Goal: Task Accomplishment & Management: Manage account settings

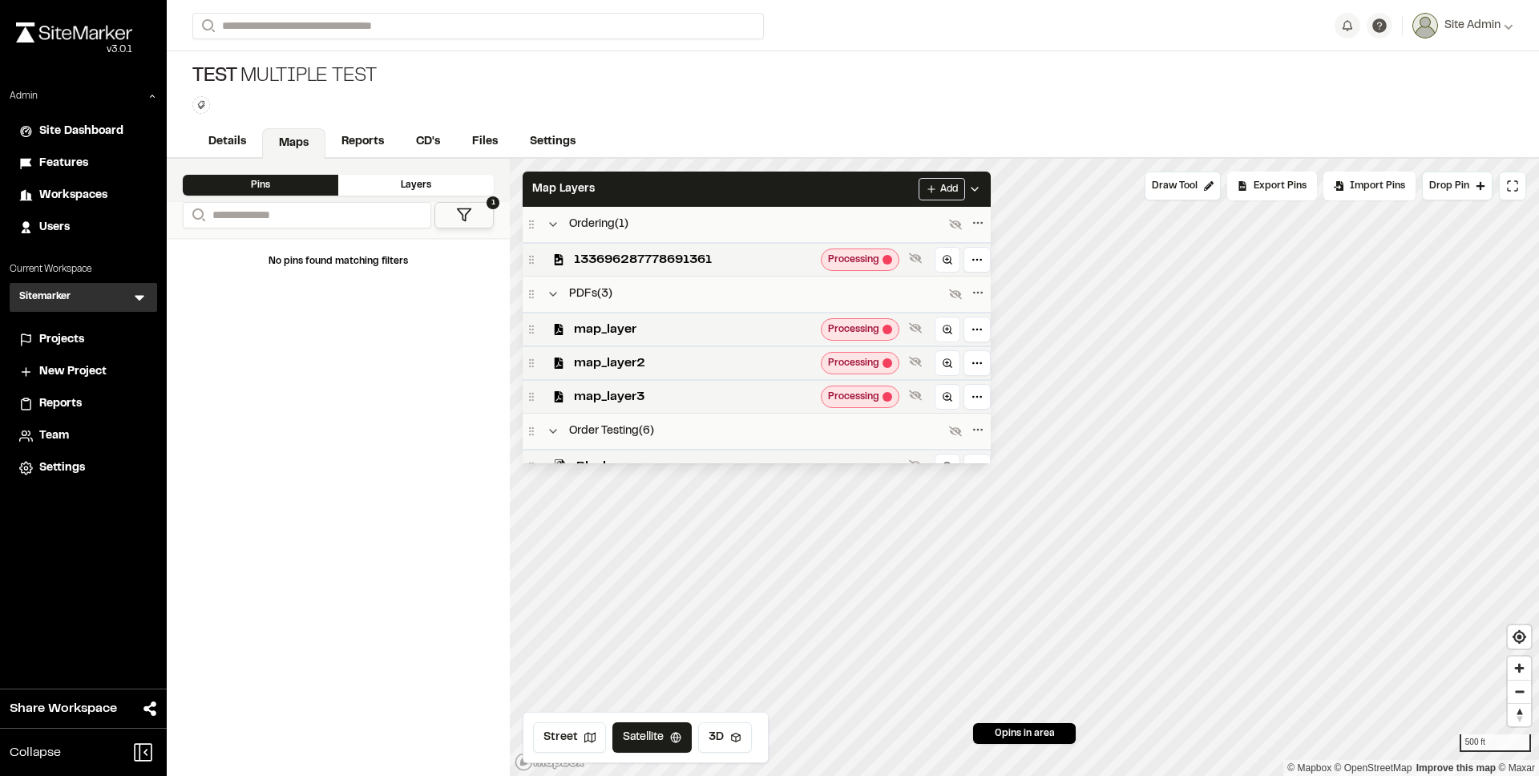
scroll to position [691, 0]
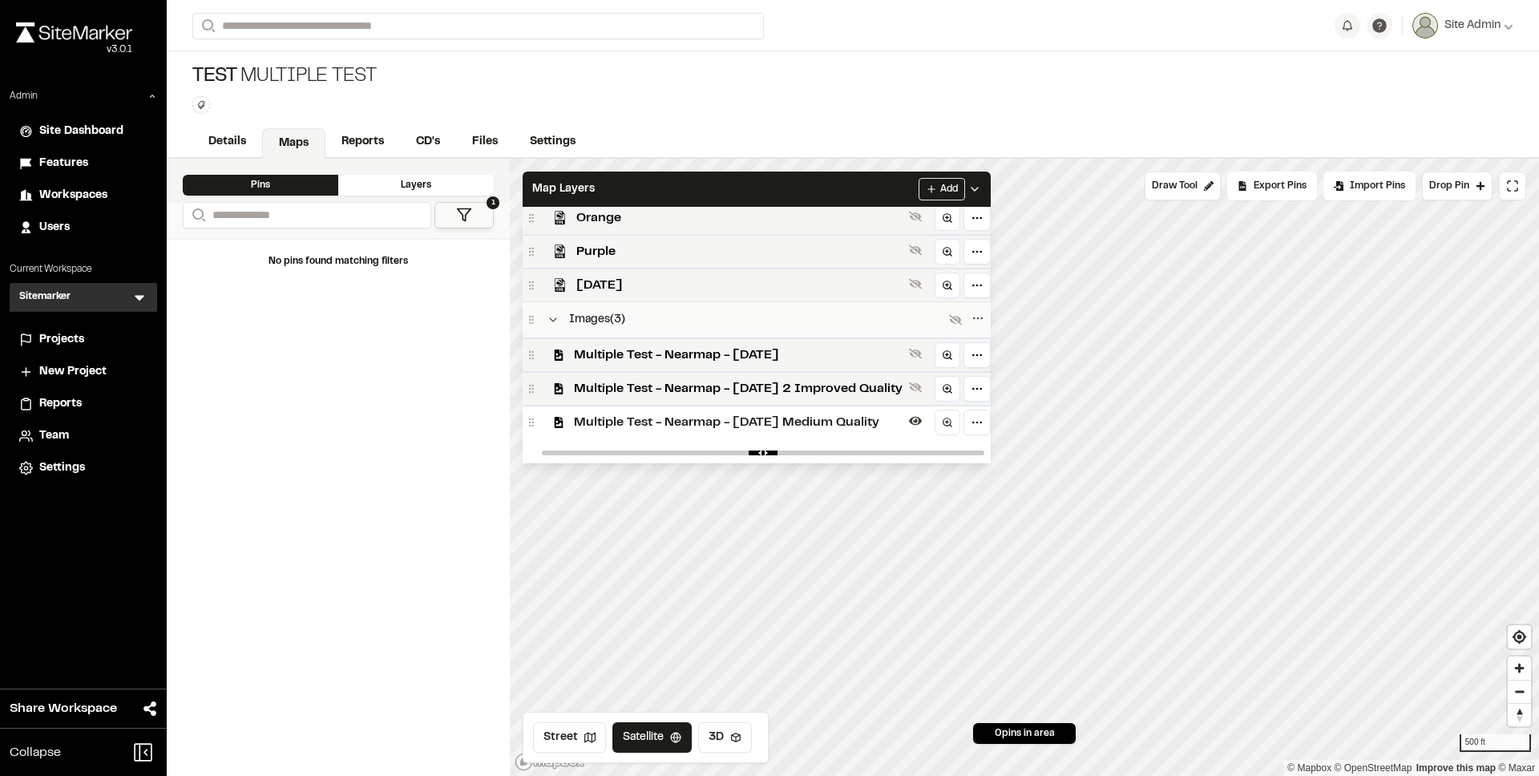
click at [329, 454] on div "No pins found matching filters" at bounding box center [338, 507] width 343 height 538
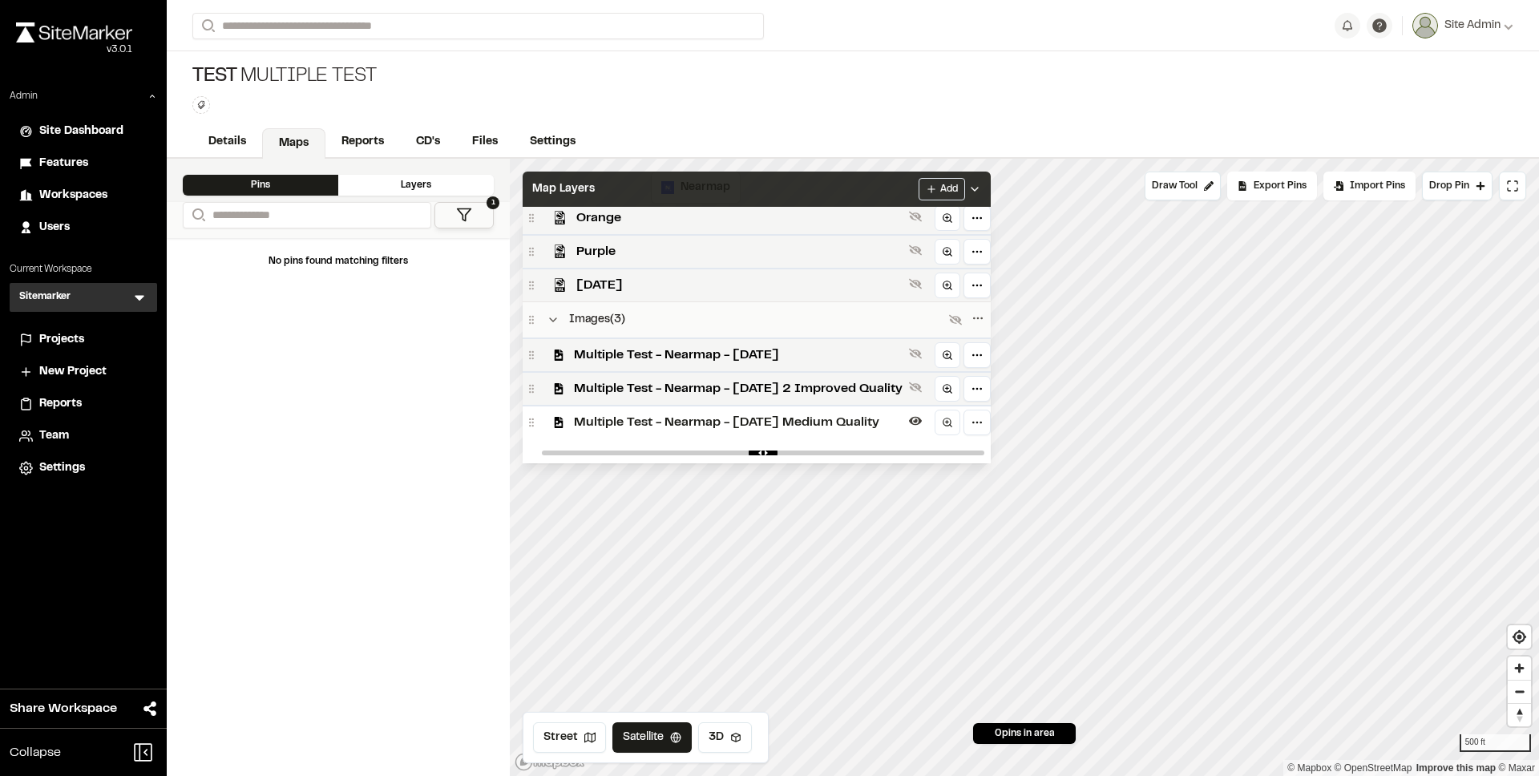
click at [672, 187] on div "Map Layers Add" at bounding box center [757, 189] width 468 height 35
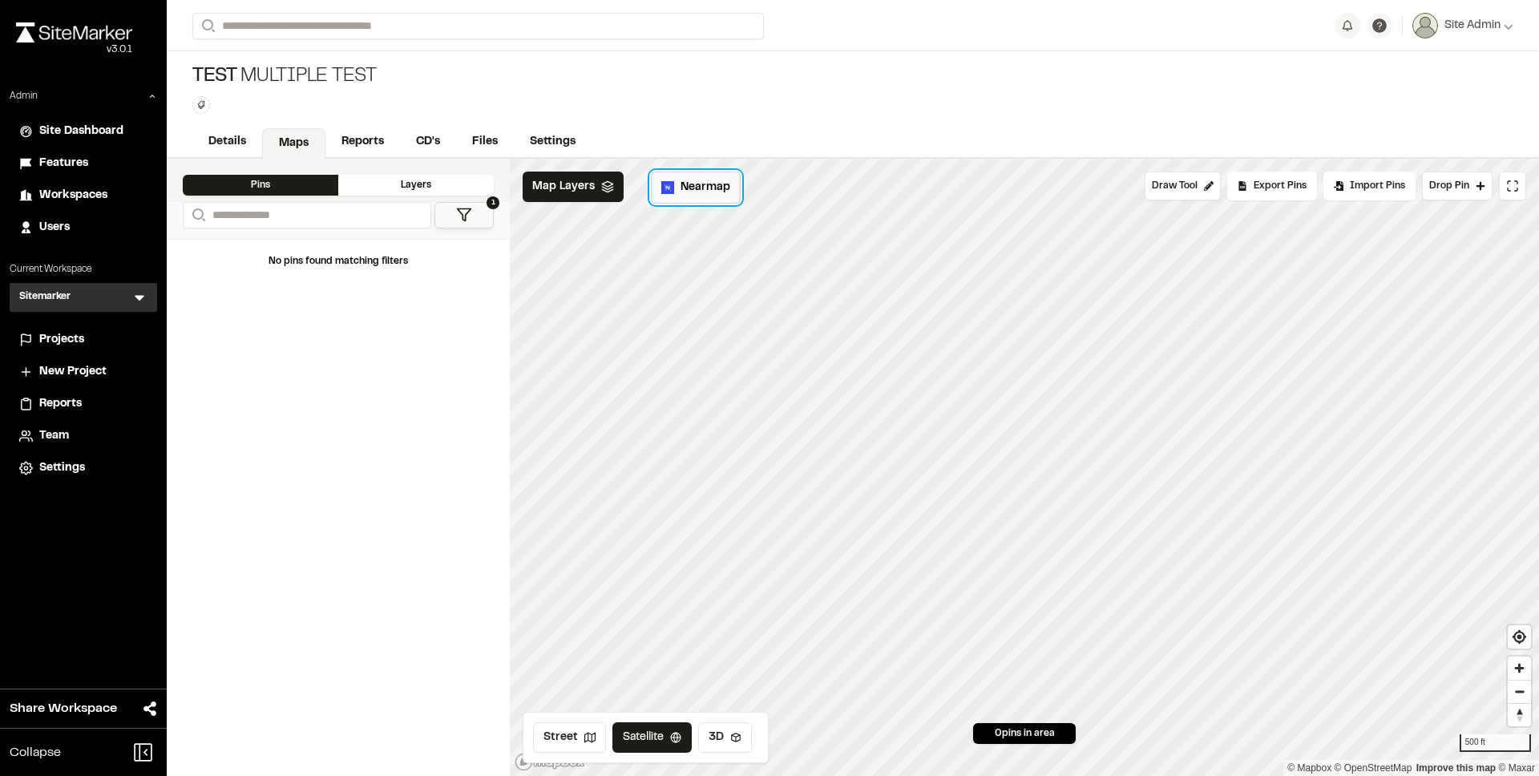
click at [677, 191] on button "Nearmap" at bounding box center [696, 188] width 90 height 32
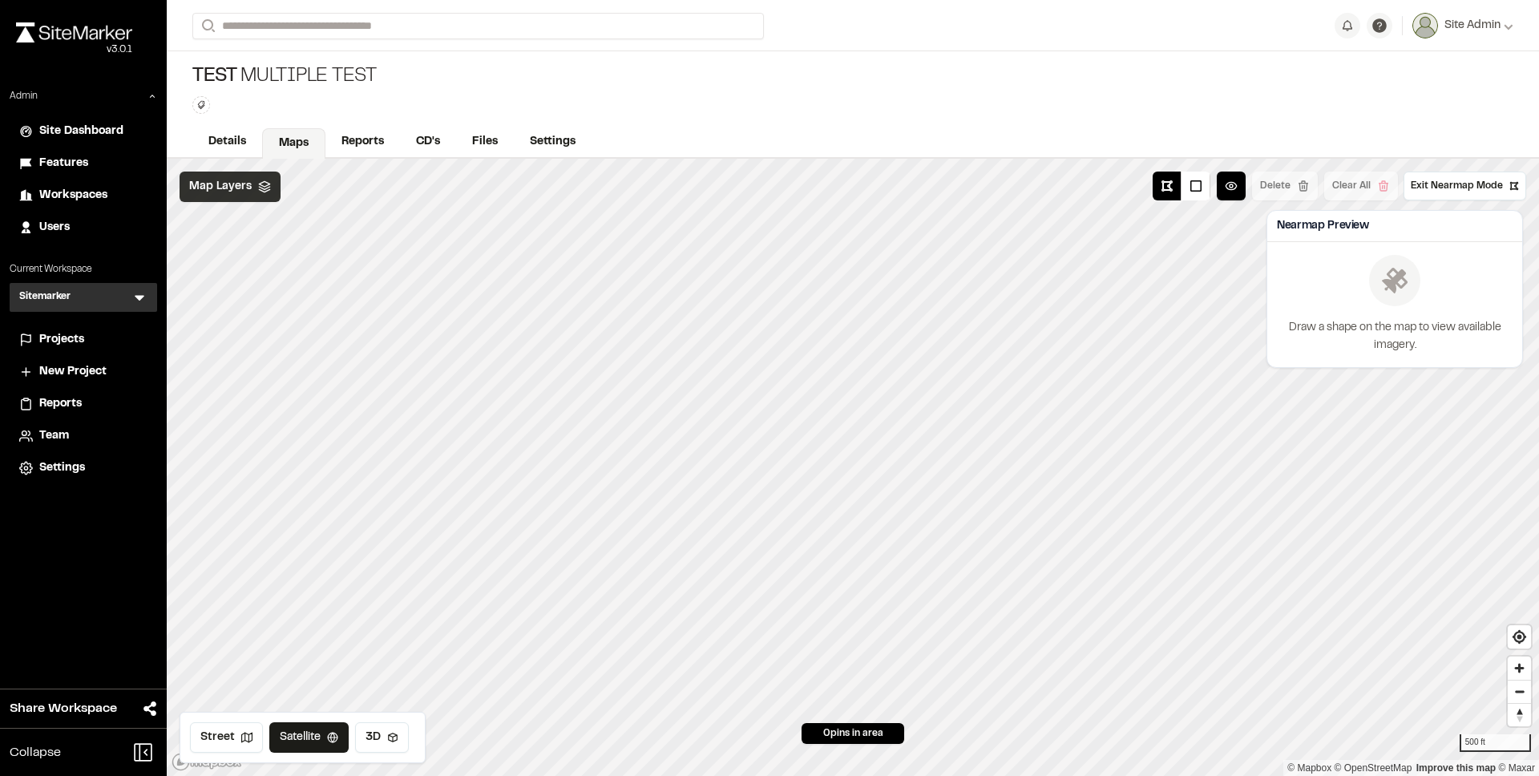
click at [258, 184] on icon at bounding box center [264, 186] width 13 height 13
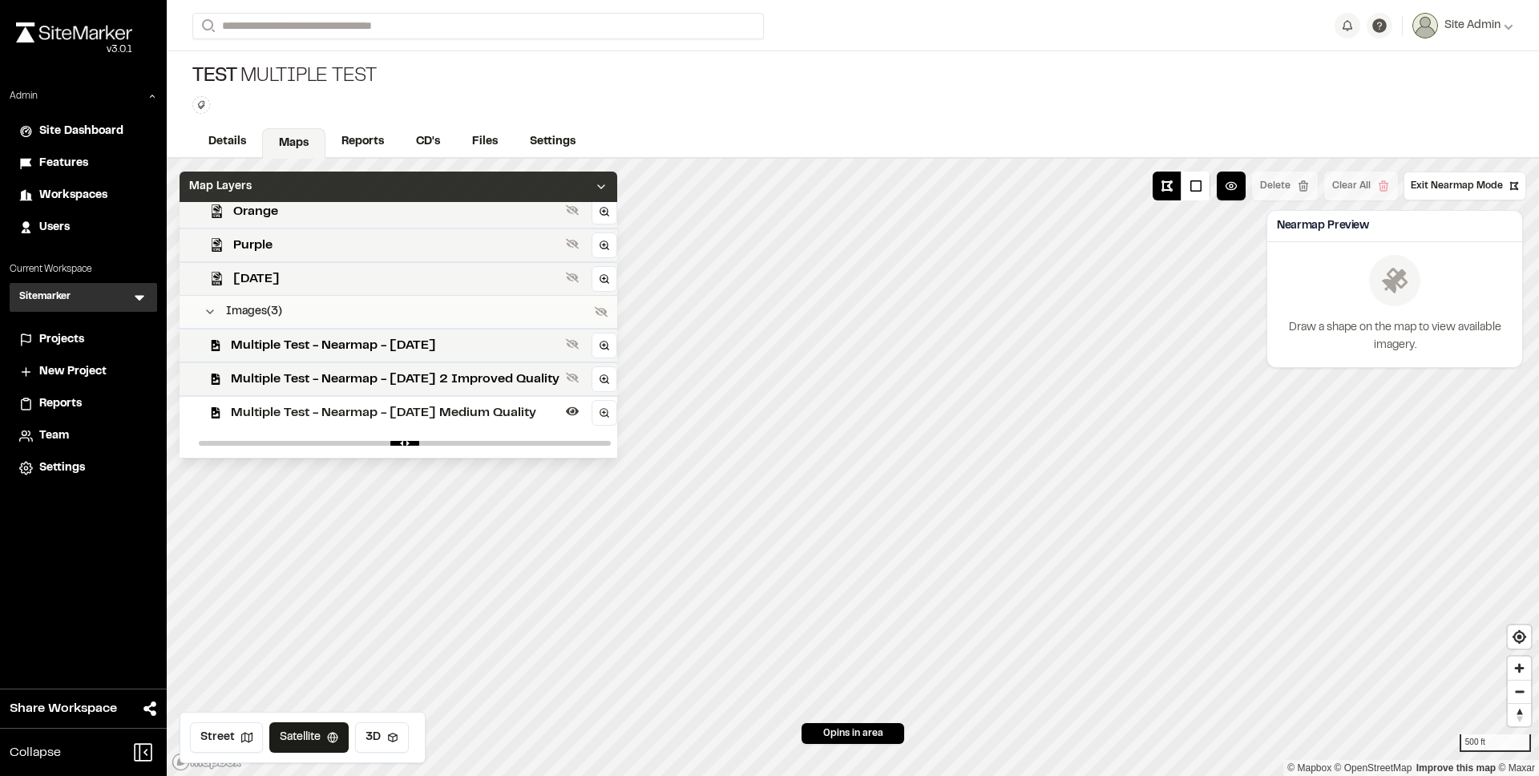
click at [341, 414] on span "Multiple Test - Nearmap - 2025-01-02 Medium Quality" at bounding box center [395, 412] width 329 height 19
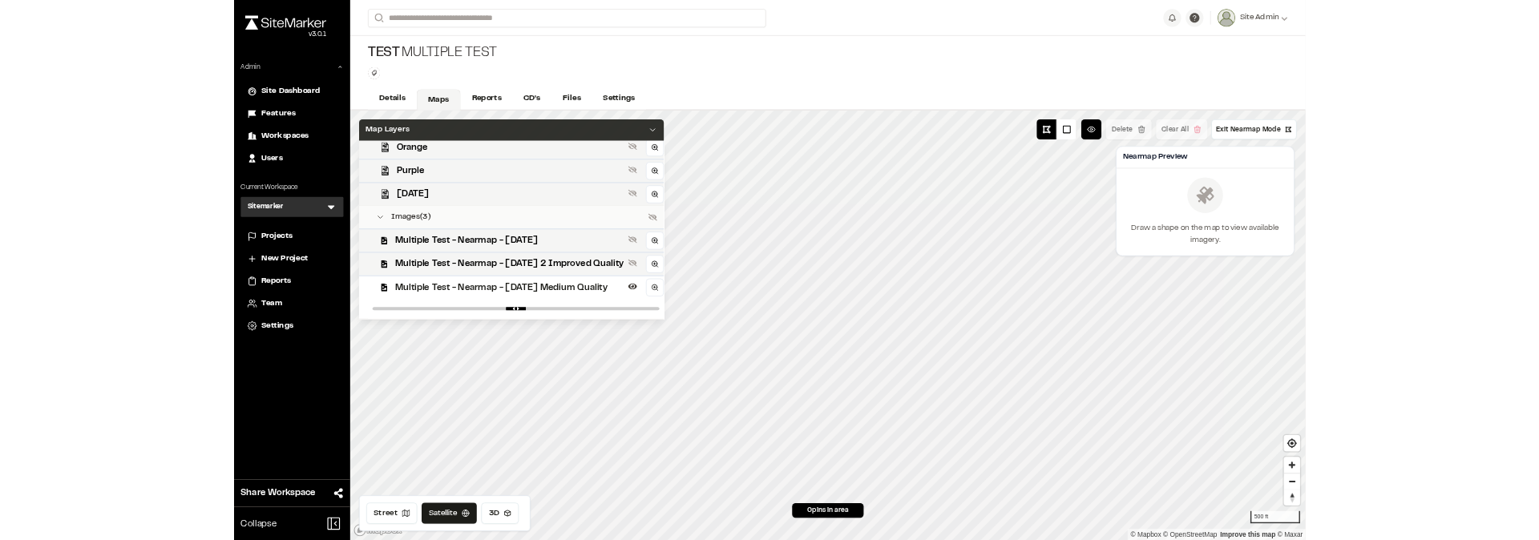
scroll to position [648, 0]
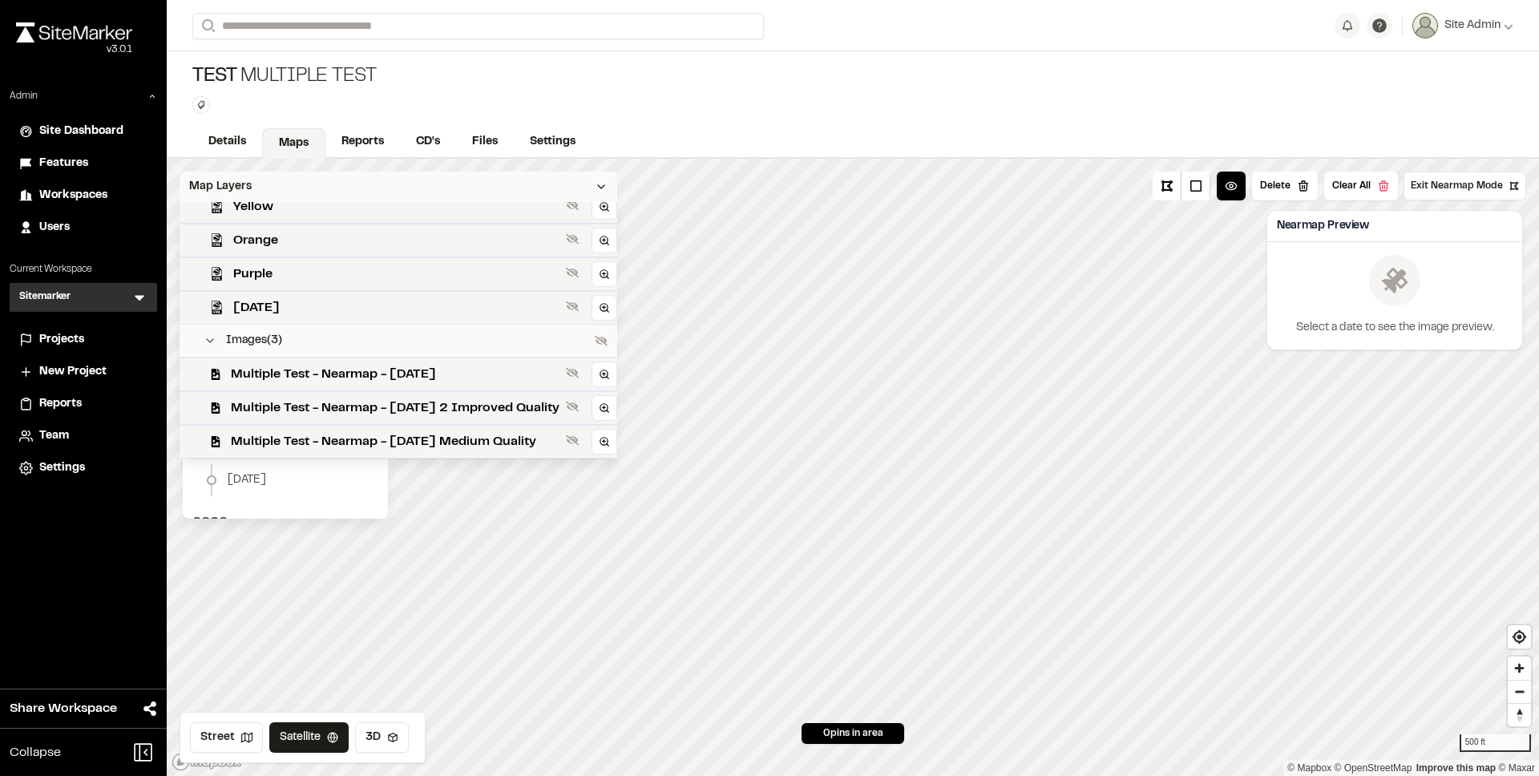
click at [398, 182] on div "Map Layers" at bounding box center [399, 187] width 438 height 30
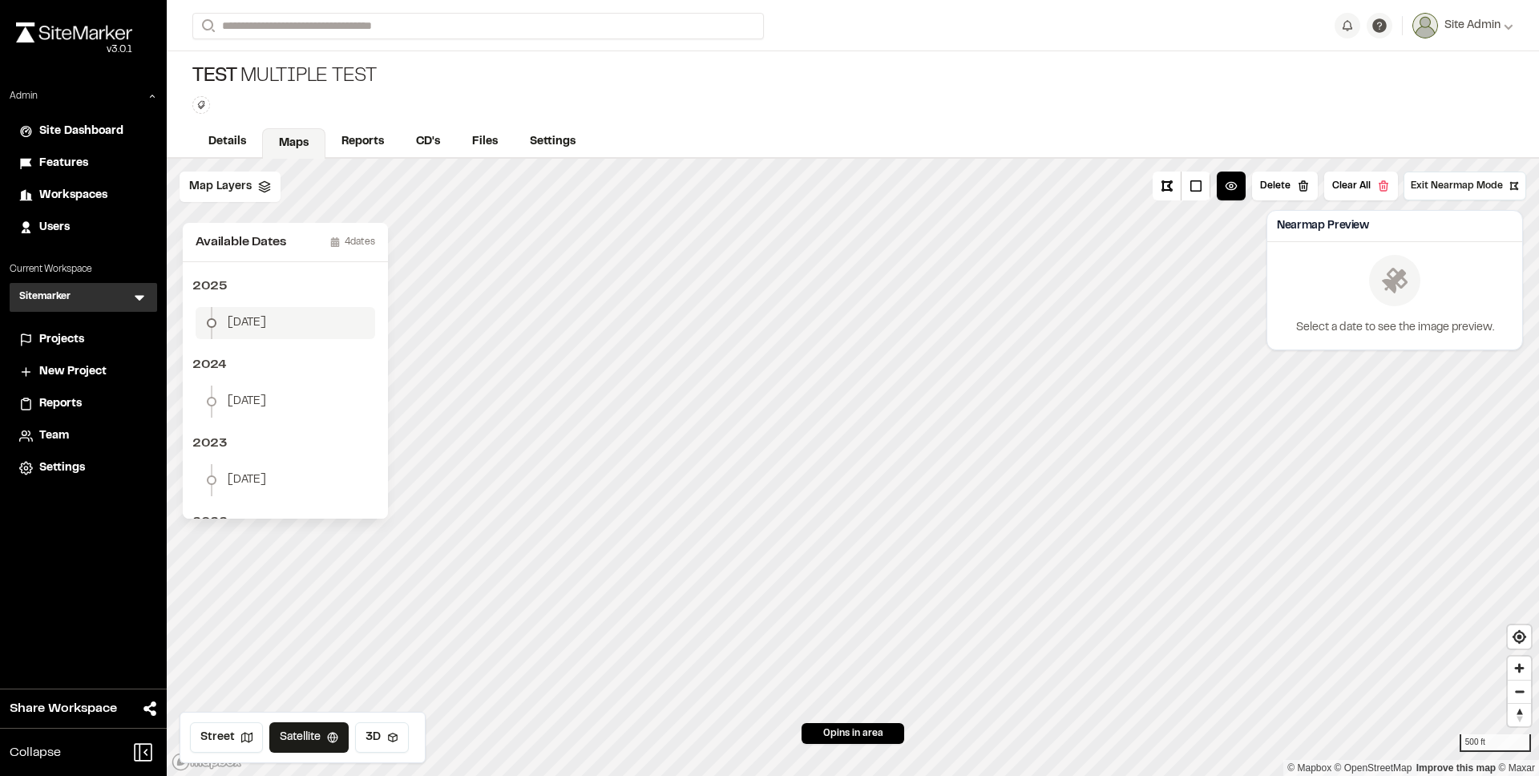
click at [281, 334] on li "[DATE]" at bounding box center [286, 323] width 180 height 32
click at [1453, 313] on button "Download Map Layer" at bounding box center [1446, 307] width 132 height 29
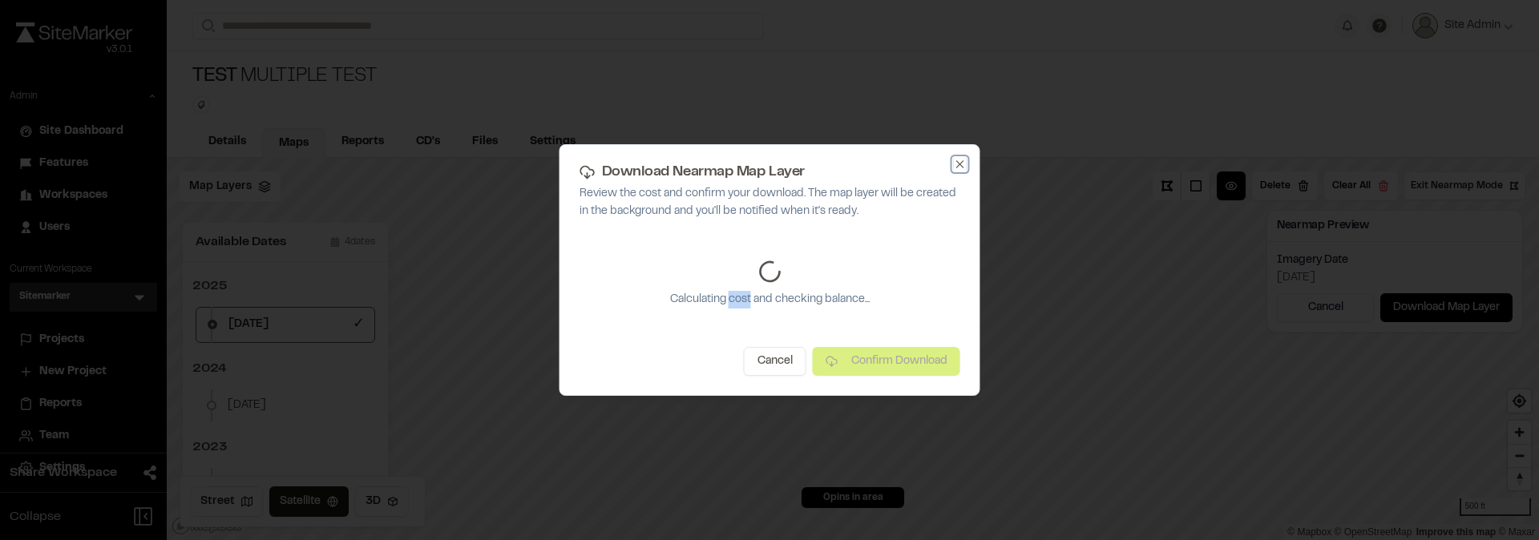
click at [961, 163] on icon "button" at bounding box center [959, 163] width 7 height 7
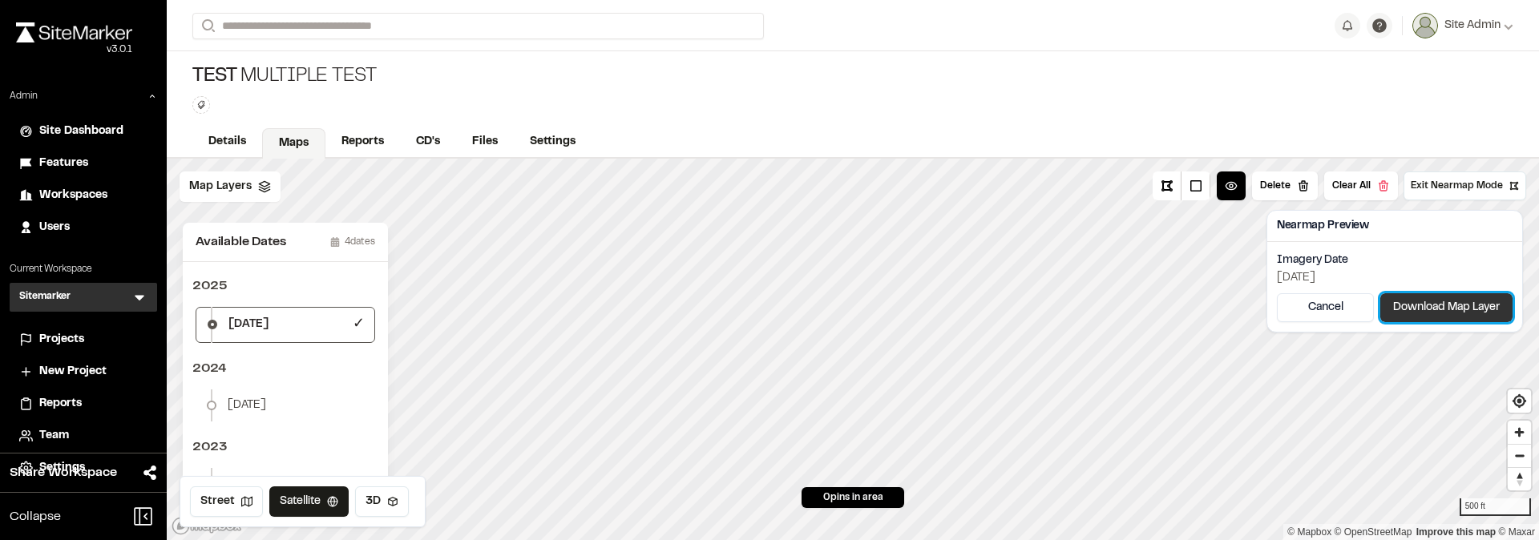
click at [1446, 314] on button "Download Map Layer" at bounding box center [1446, 307] width 132 height 29
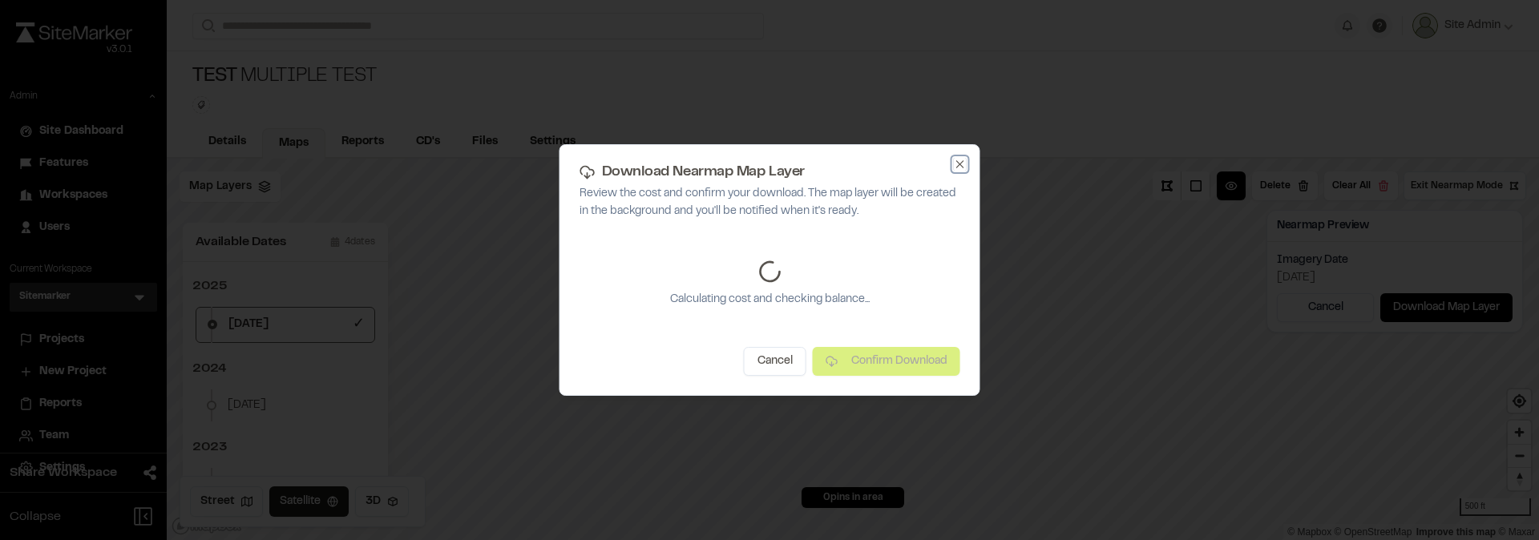
click at [956, 167] on icon "button" at bounding box center [959, 163] width 7 height 7
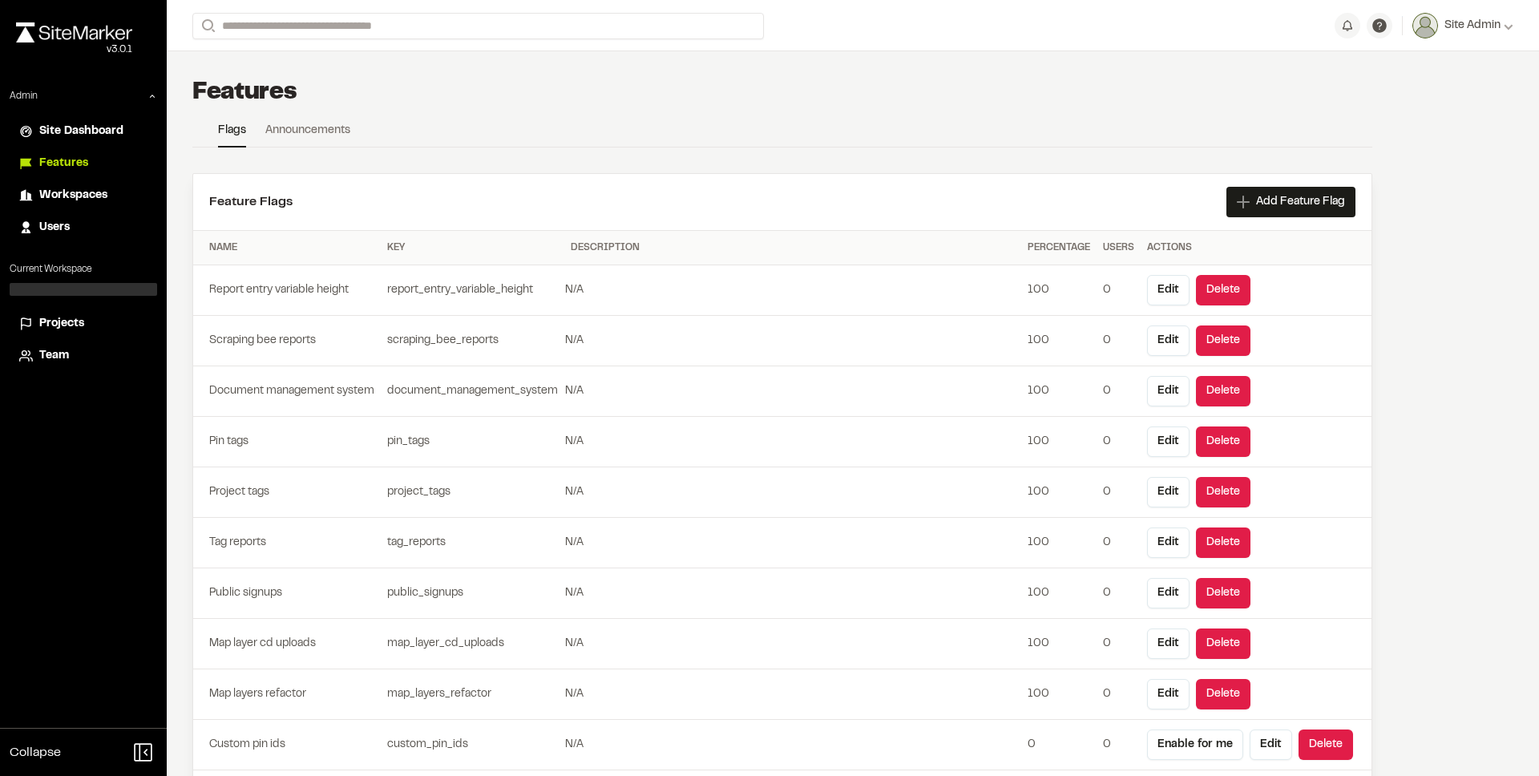
click at [86, 285] on div at bounding box center [83, 289] width 147 height 13
click at [1451, 30] on span "Site Admin" at bounding box center [1472, 26] width 56 height 18
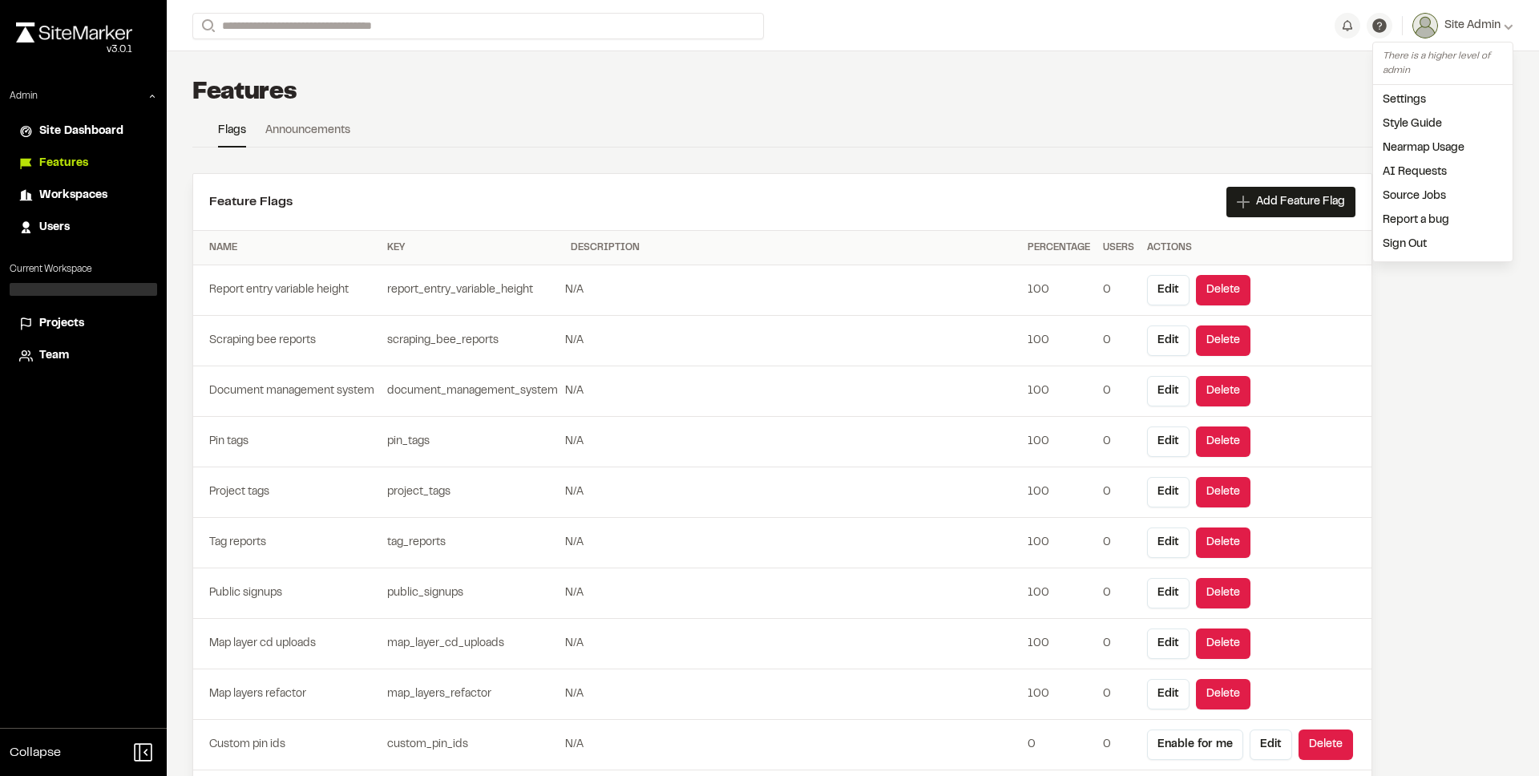
click at [112, 333] on li "Projects" at bounding box center [83, 324] width 147 height 30
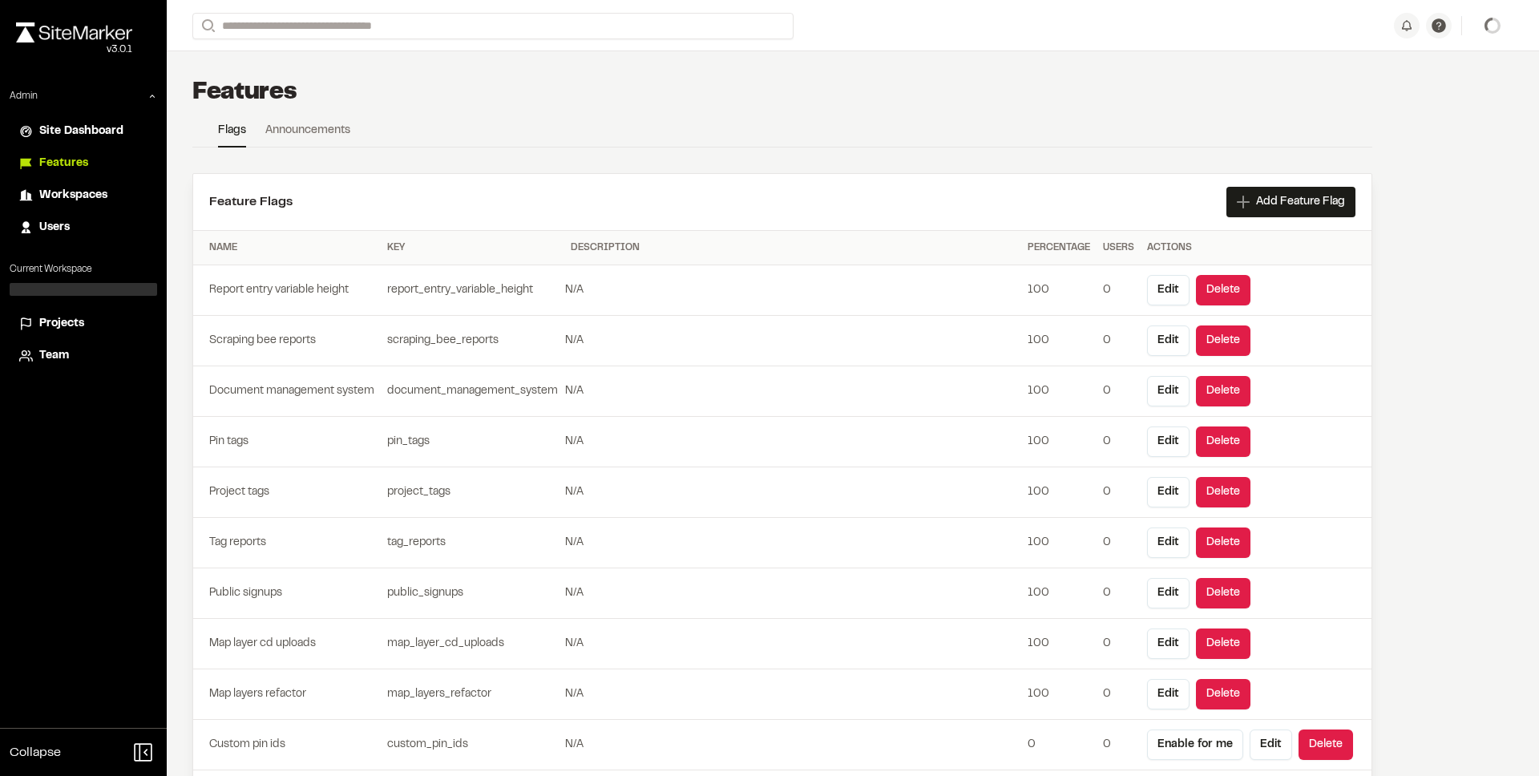
click at [69, 355] on div "Team" at bounding box center [93, 356] width 108 height 18
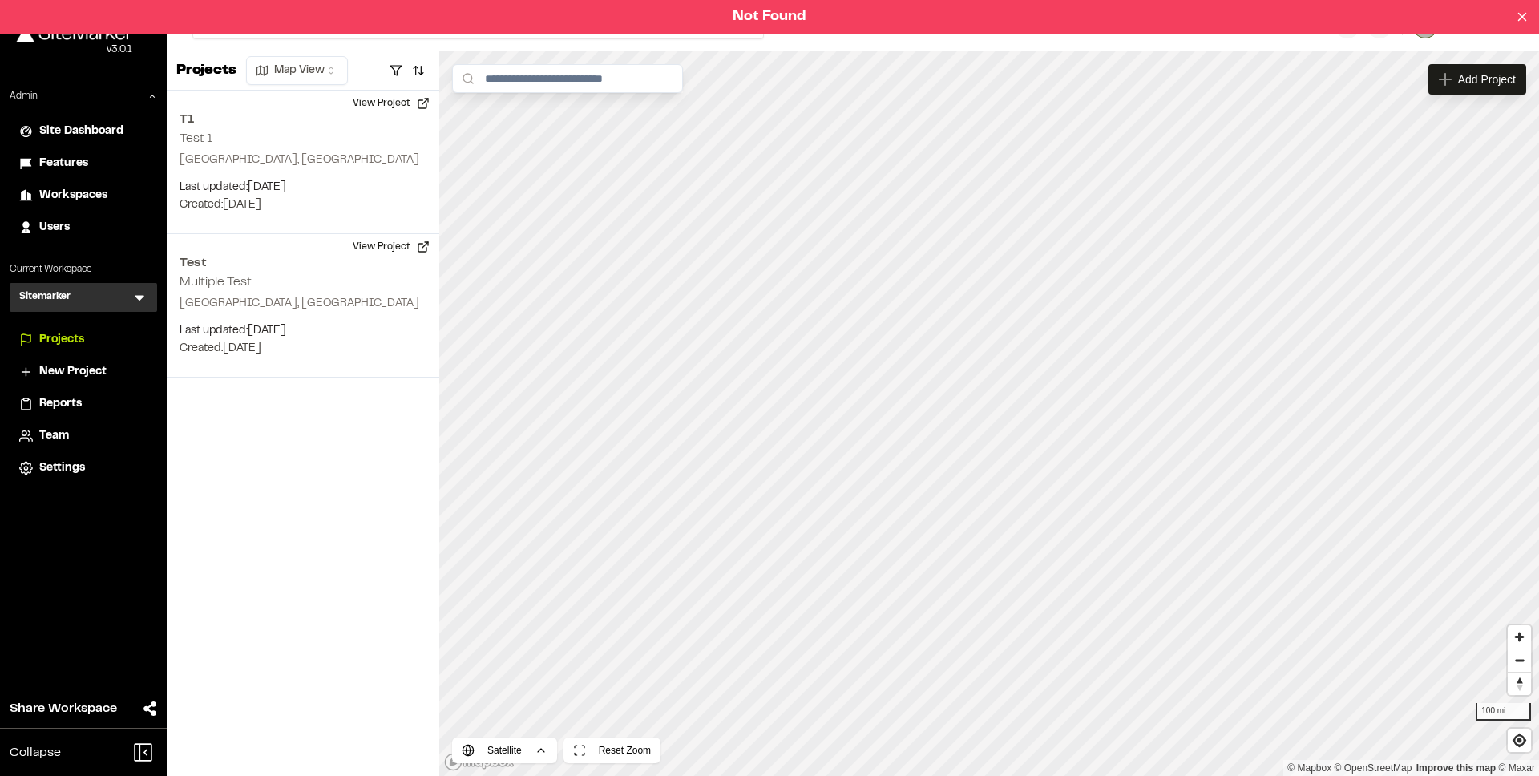
click at [75, 467] on span "Settings" at bounding box center [62, 468] width 46 height 18
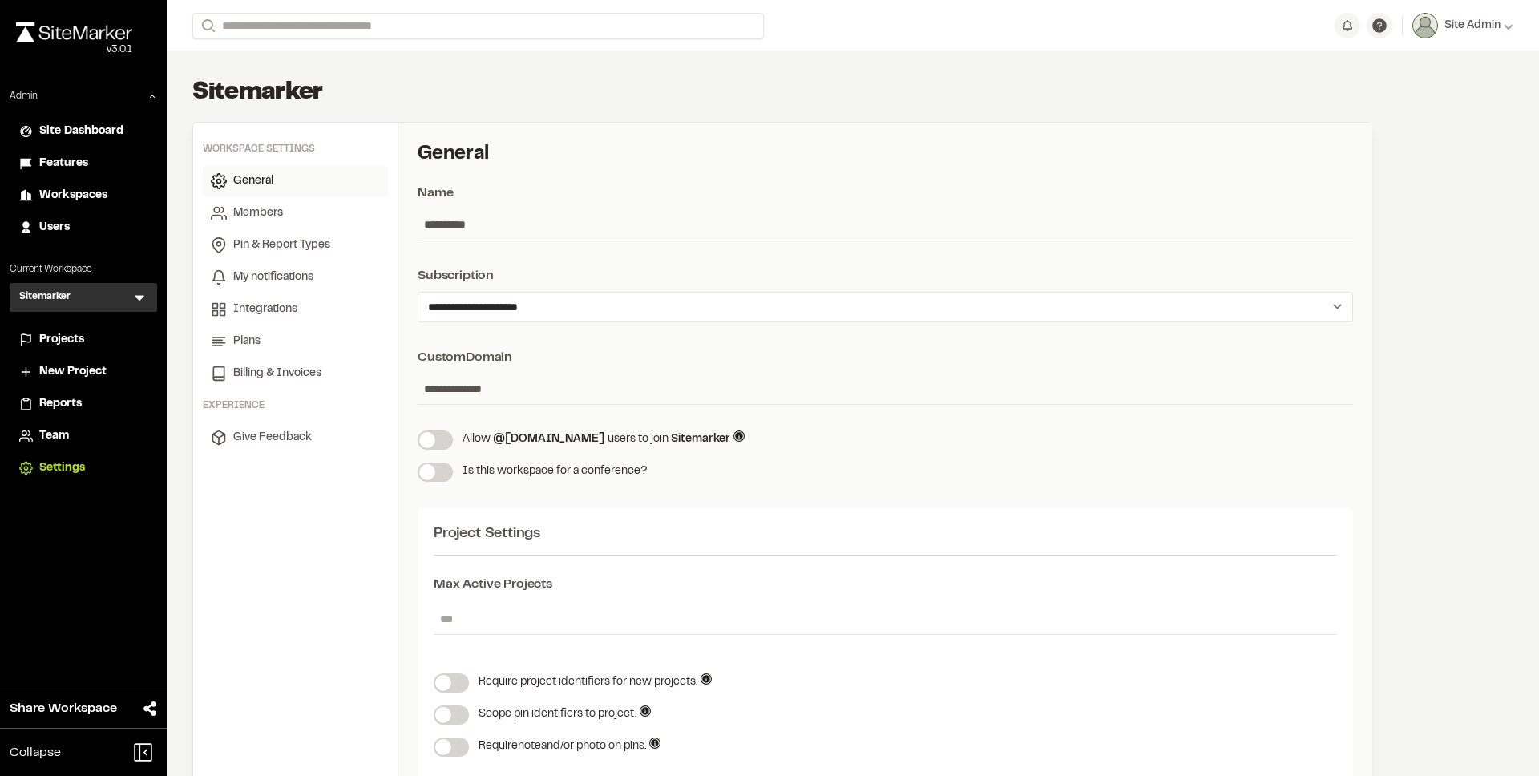
click at [68, 165] on span "Features" at bounding box center [63, 164] width 49 height 18
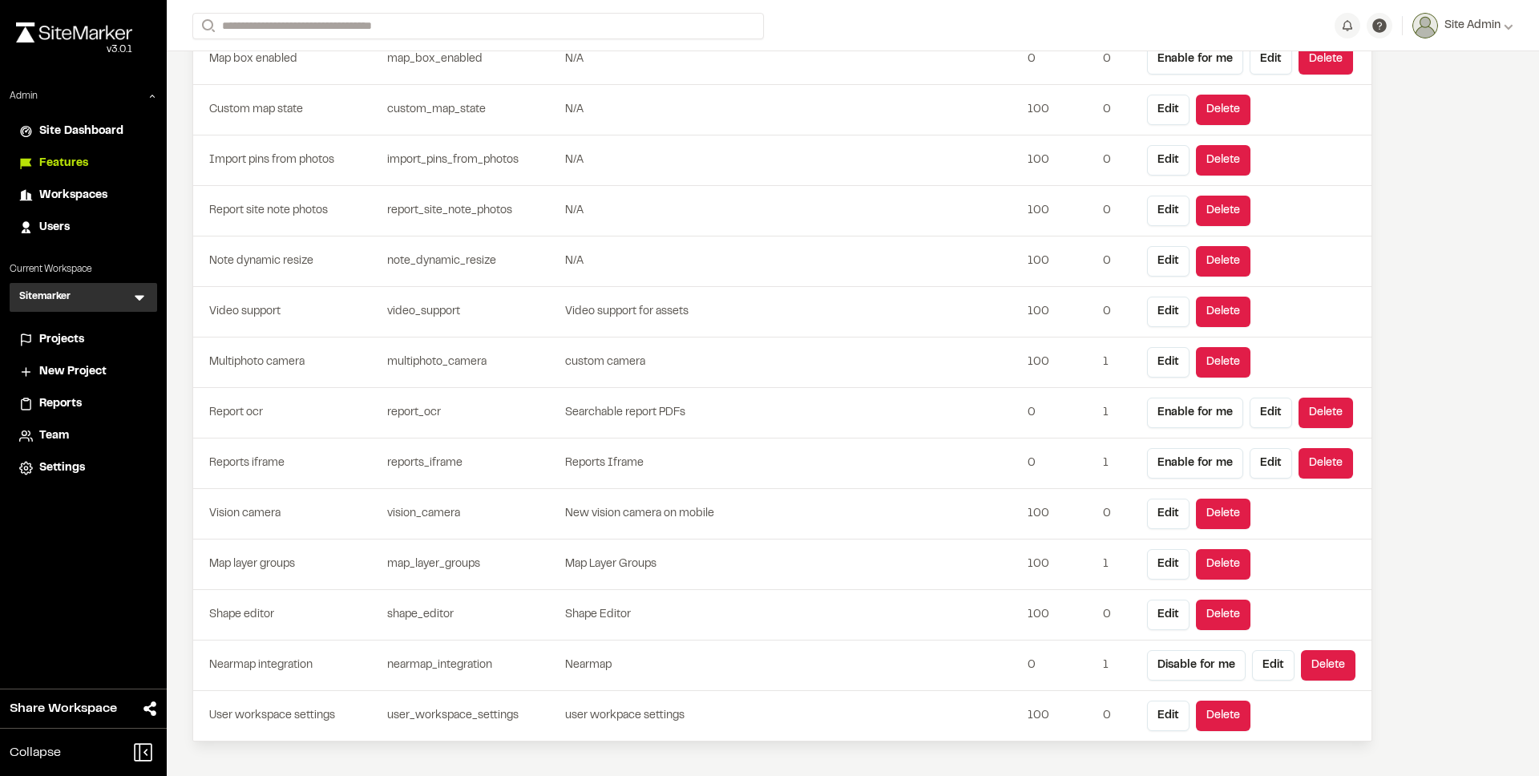
scroll to position [747, 0]
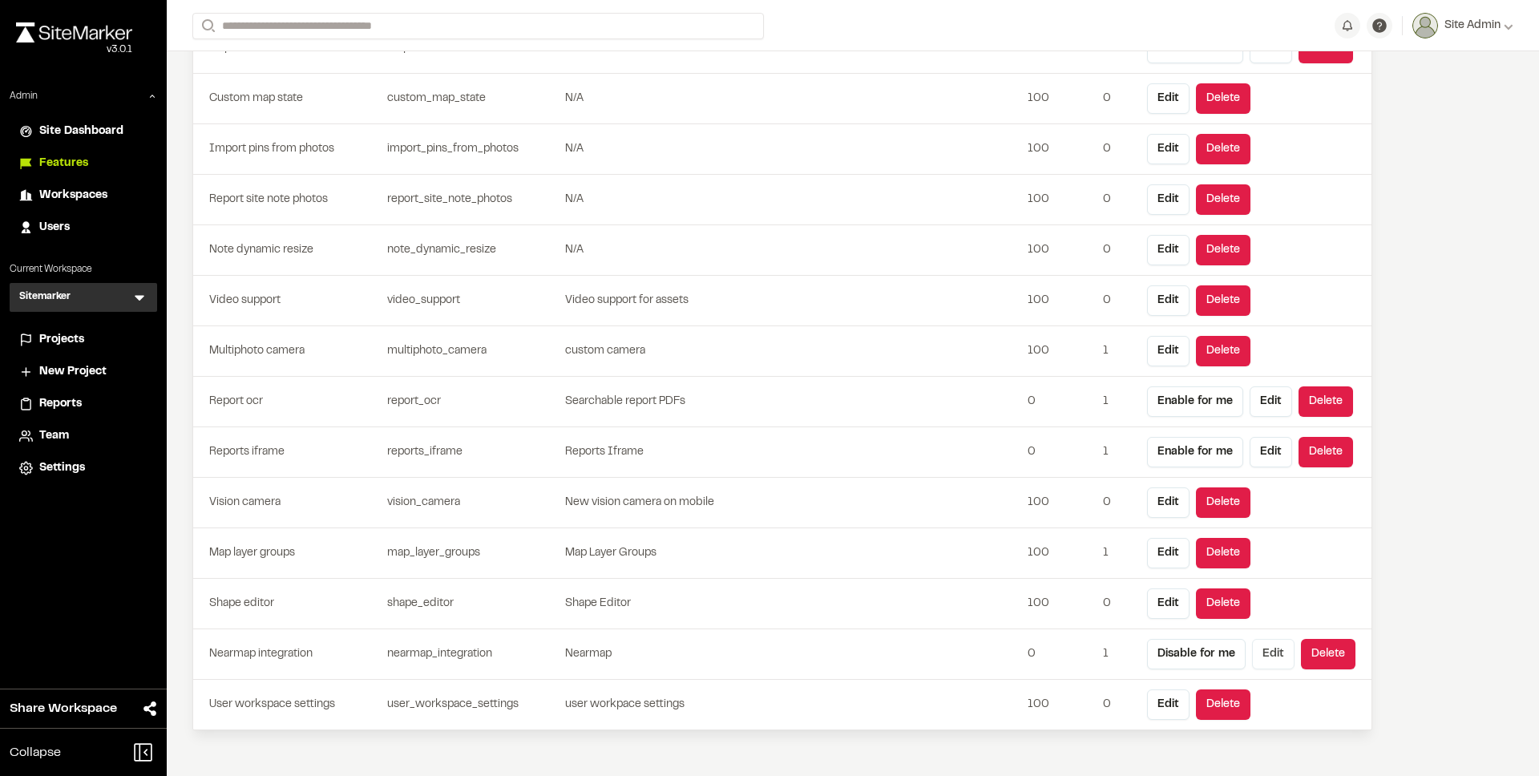
click at [1281, 657] on button "Edit" at bounding box center [1273, 654] width 42 height 30
type input "**********"
type input "*******"
type input "*"
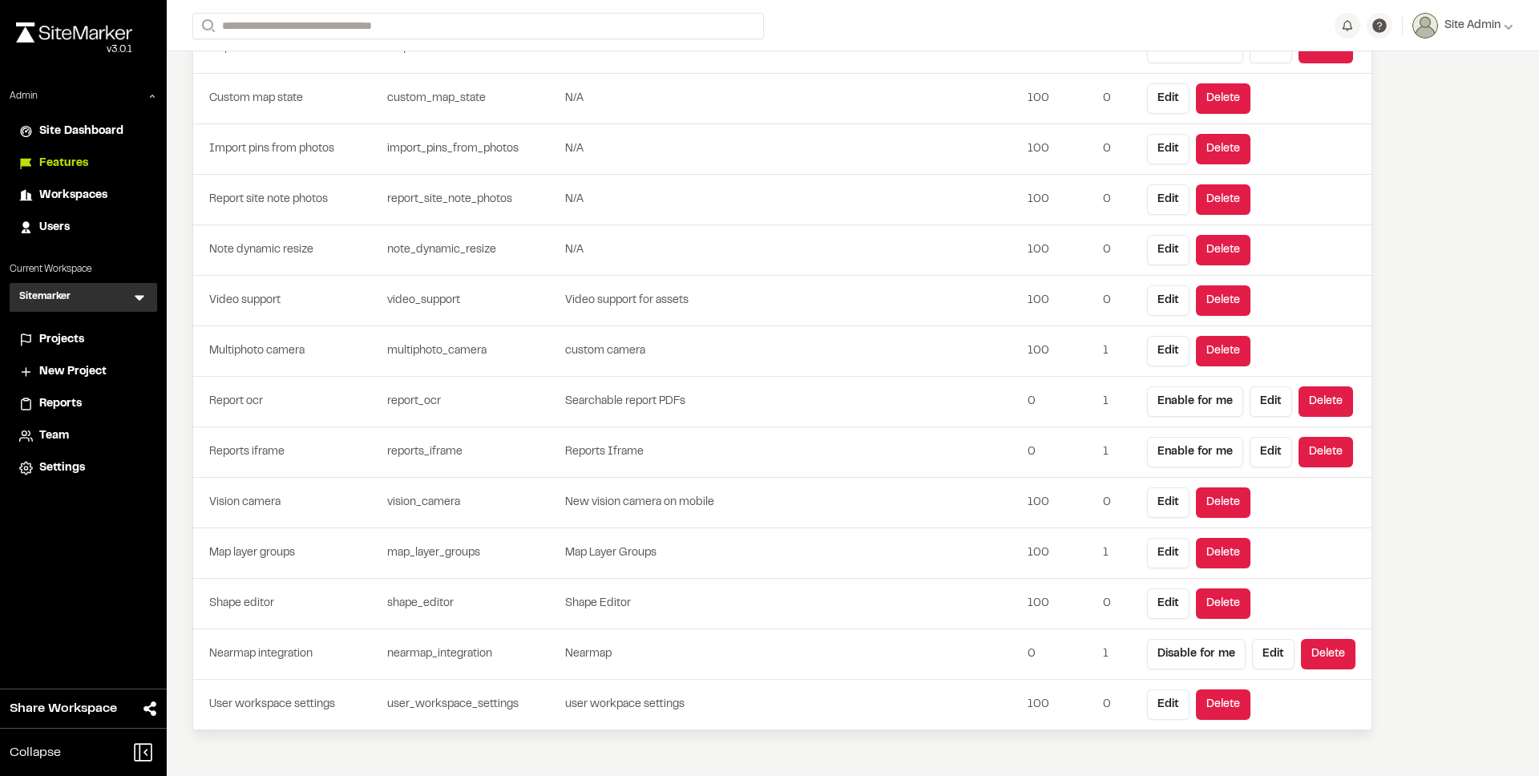
click at [258, 657] on td "Nearmap integration" at bounding box center [287, 654] width 188 height 50
click at [1277, 654] on button "Edit" at bounding box center [1273, 654] width 42 height 30
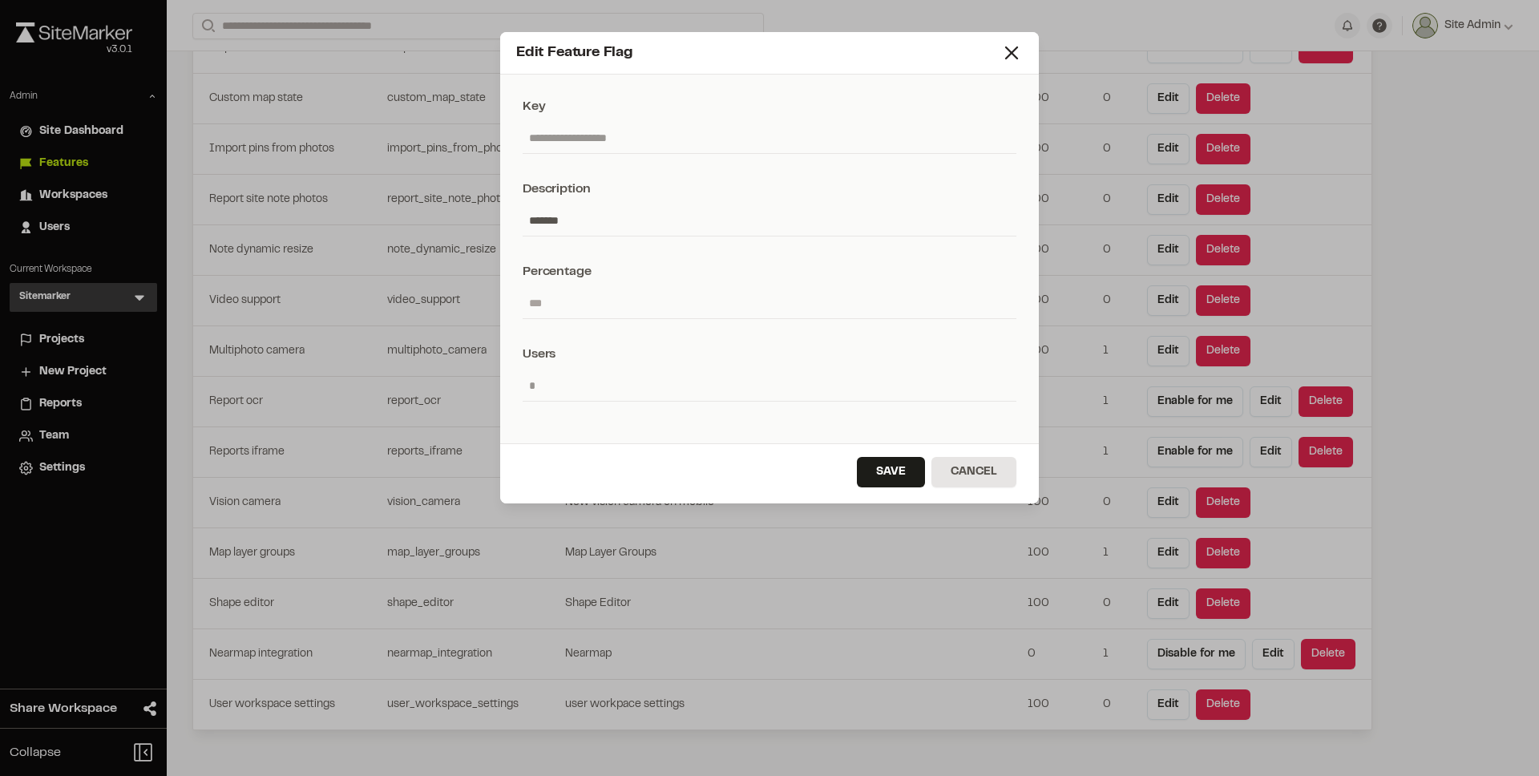
drag, startPoint x: 536, startPoint y: 295, endPoint x: 430, endPoint y: 279, distance: 107.8
click at [434, 280] on div "**********" at bounding box center [769, 388] width 1539 height 776
type input "***"
click at [890, 474] on button "Save" at bounding box center [891, 472] width 68 height 30
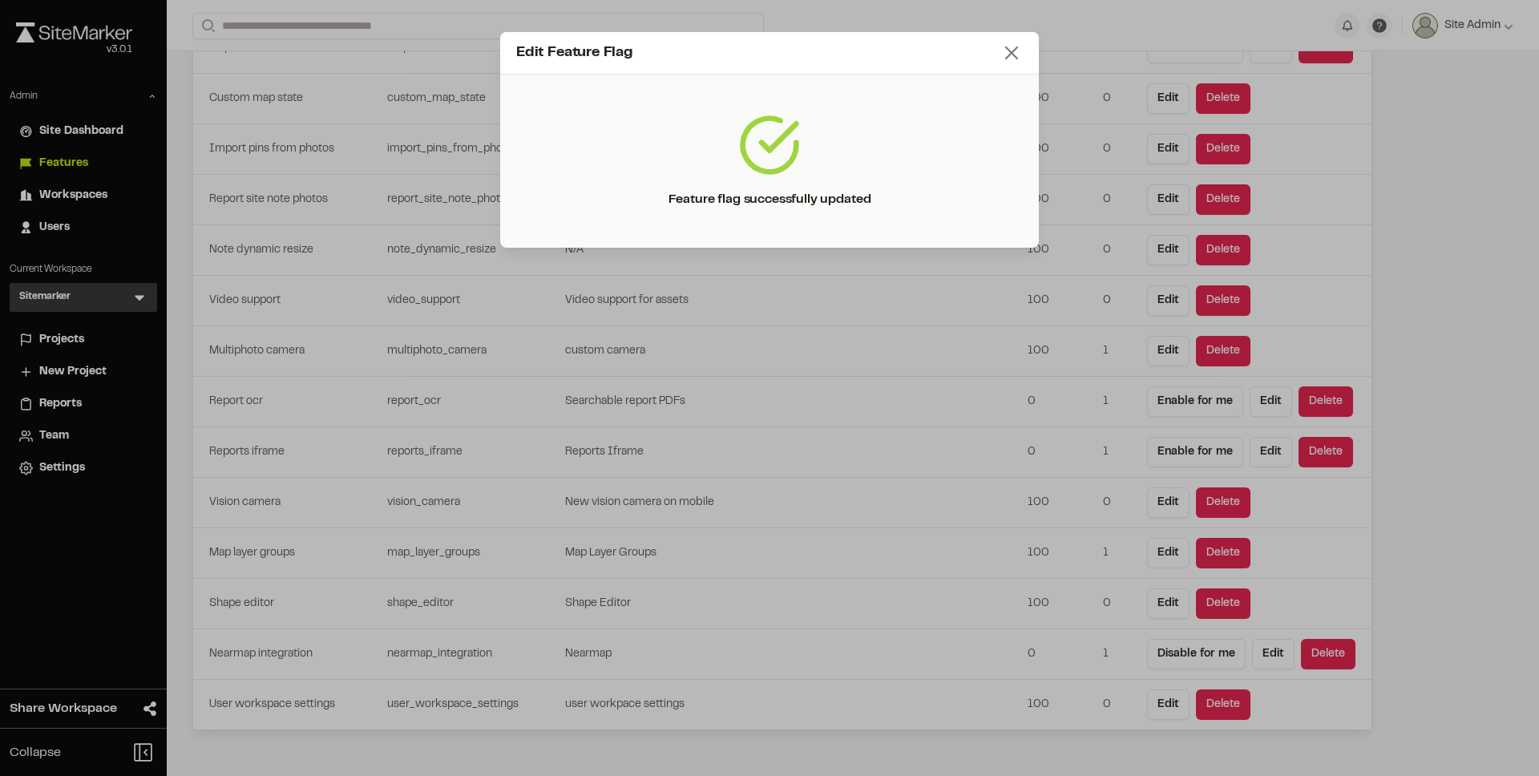
click at [1011, 54] on icon at bounding box center [1011, 53] width 22 height 22
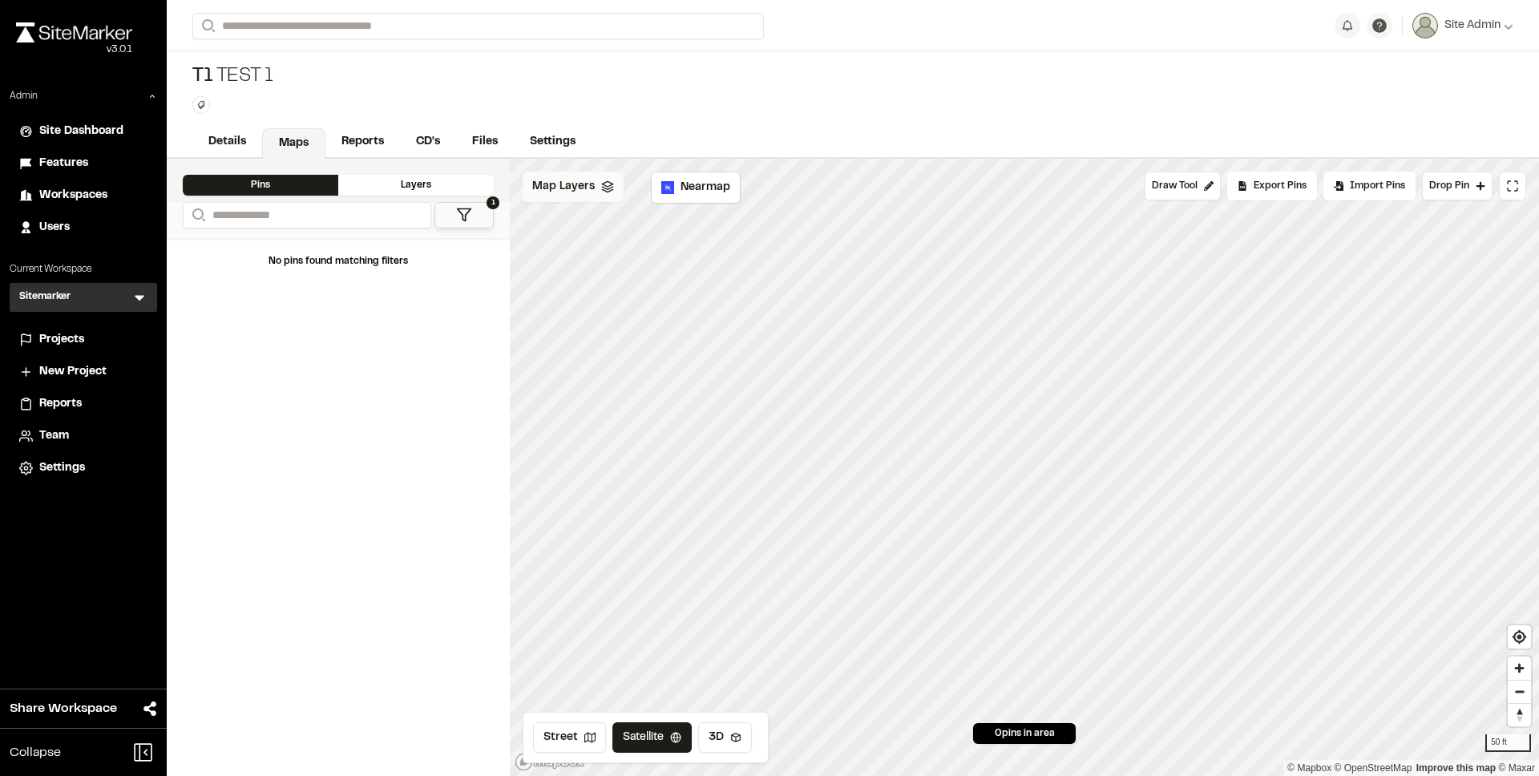
click at [583, 190] on span "Map Layers" at bounding box center [563, 187] width 63 height 18
click at [628, 263] on span "Test 1 - Nearmap - 2025-01-29" at bounding box center [655, 259] width 162 height 19
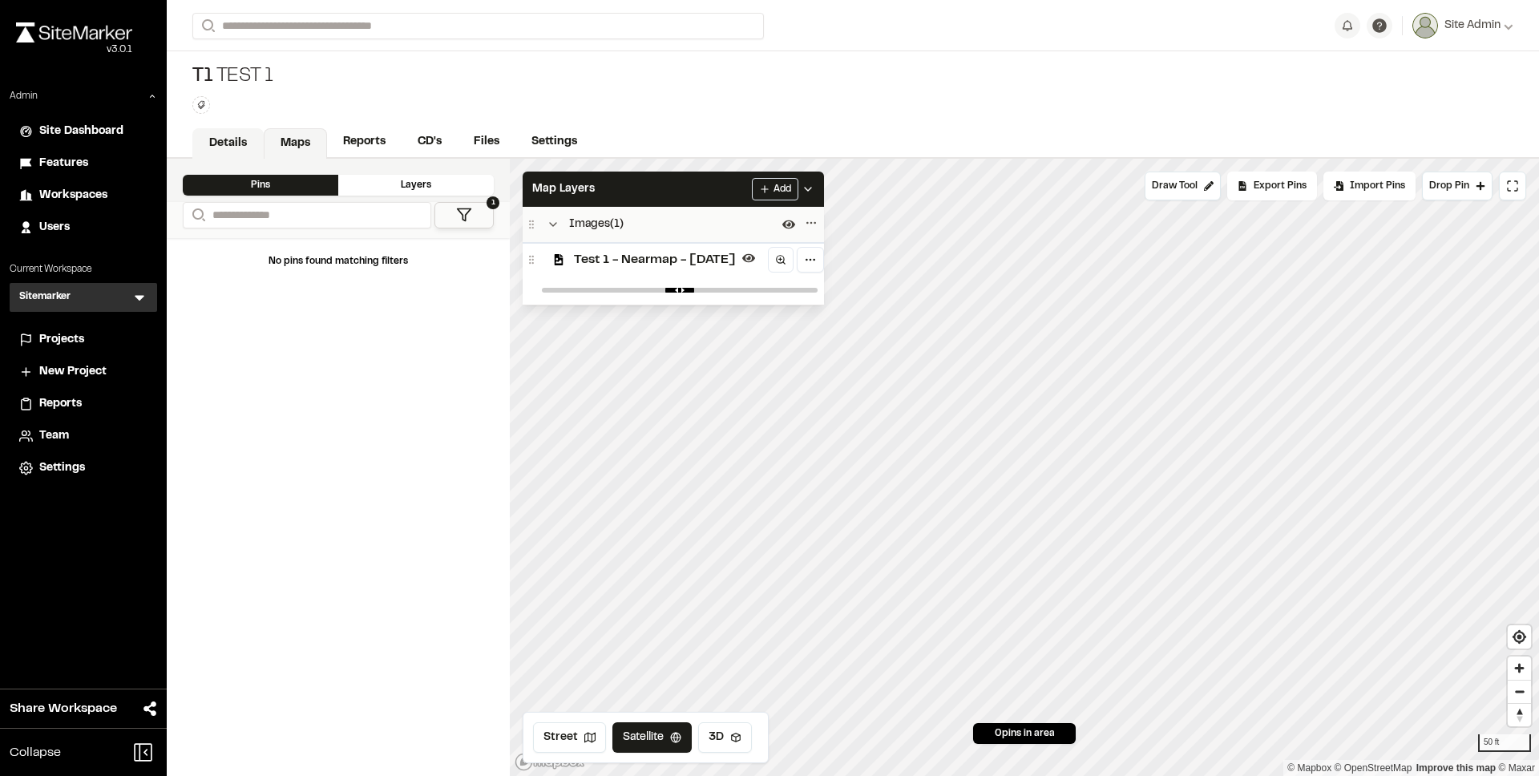
click at [209, 134] on link "Details" at bounding box center [227, 143] width 71 height 30
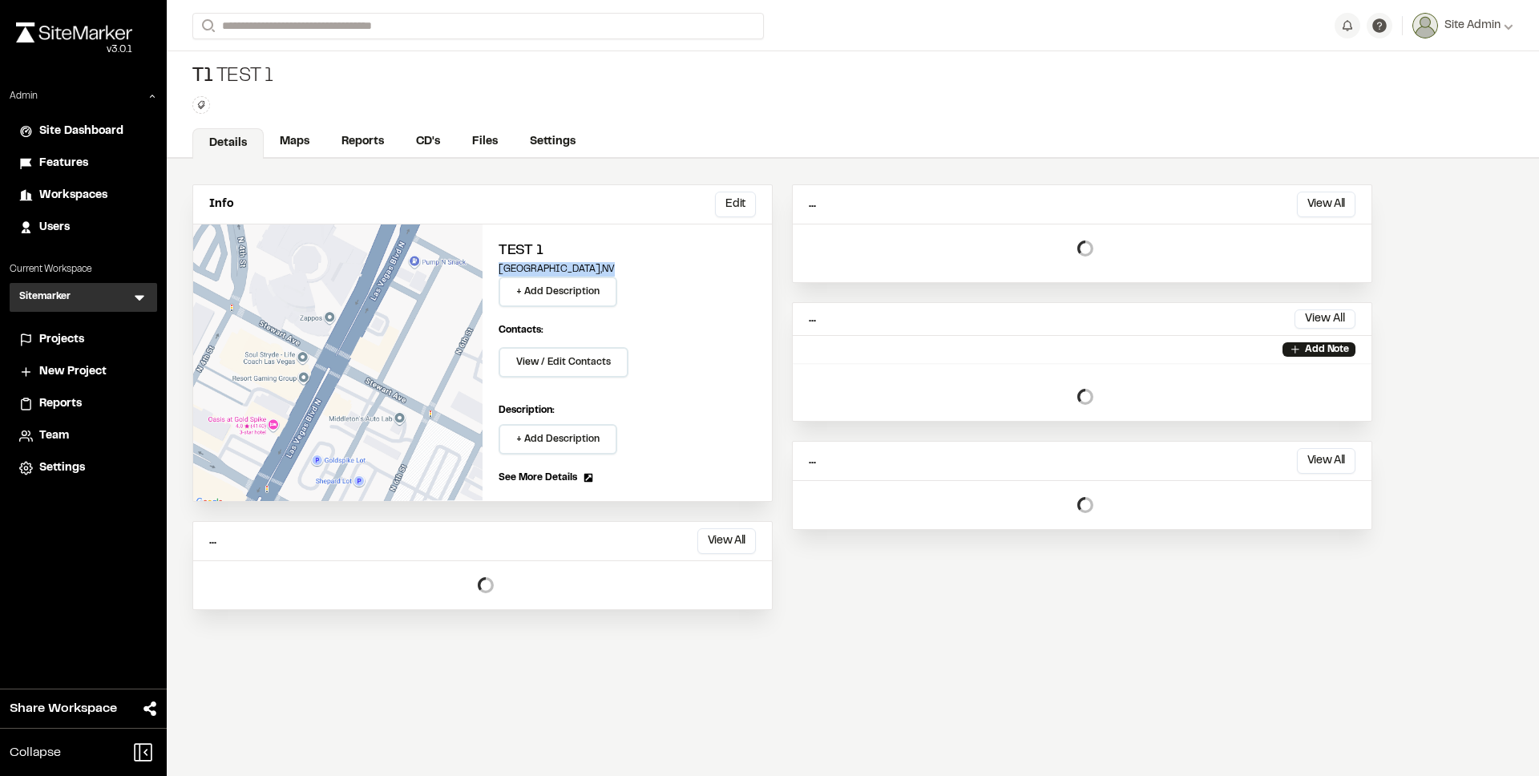
drag, startPoint x: 559, startPoint y: 270, endPoint x: 493, endPoint y: 269, distance: 66.5
click at [493, 269] on div "Test 1 Las Vegas , NV + Add Description Contacts: View / Edit Contacts Manage P…" at bounding box center [626, 362] width 289 height 276
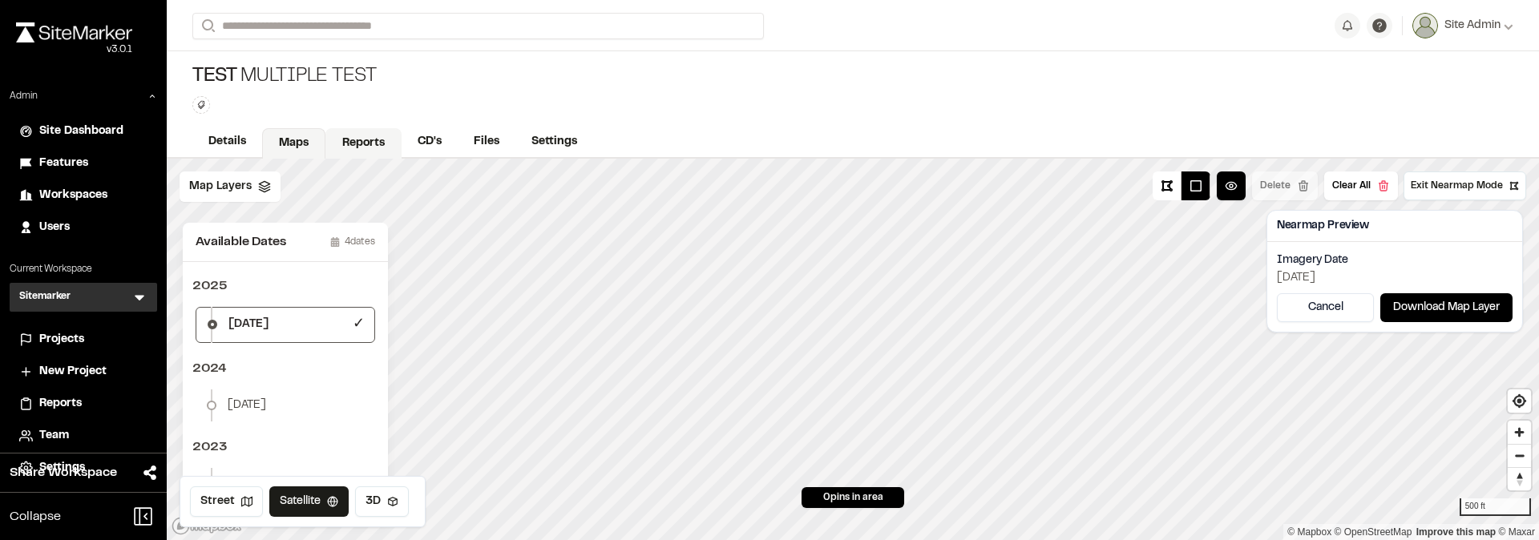
click at [326, 146] on link "Reports" at bounding box center [363, 143] width 76 height 30
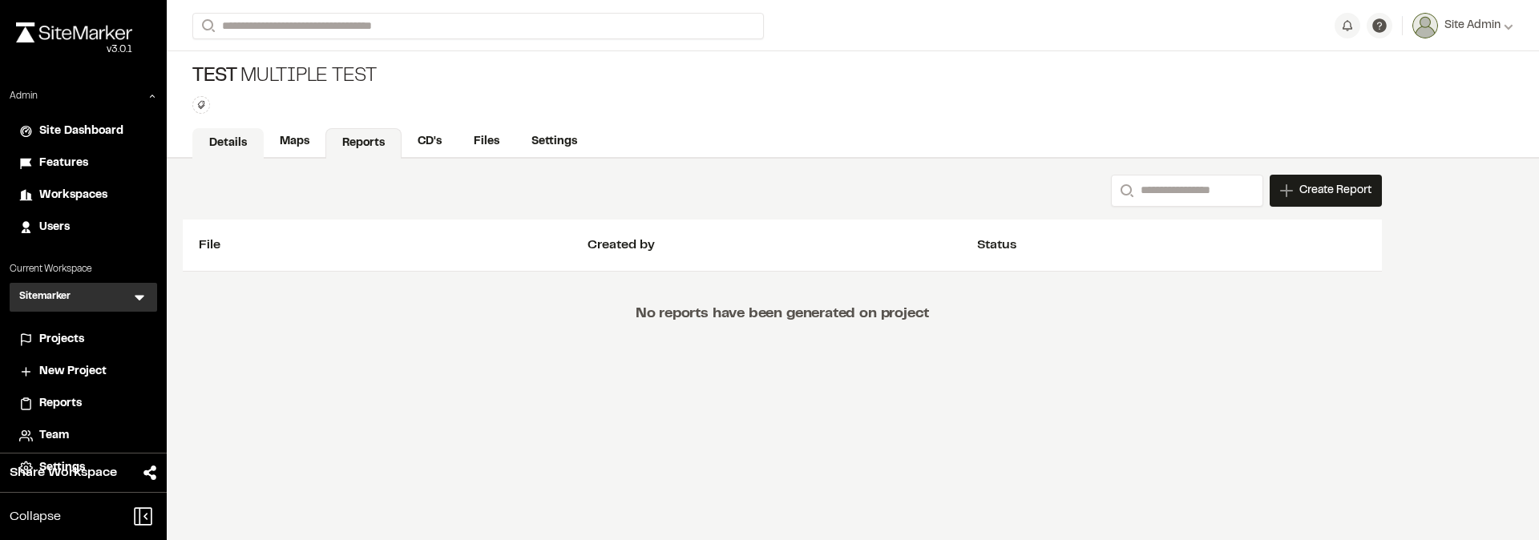
click at [257, 140] on link "Details" at bounding box center [227, 143] width 71 height 30
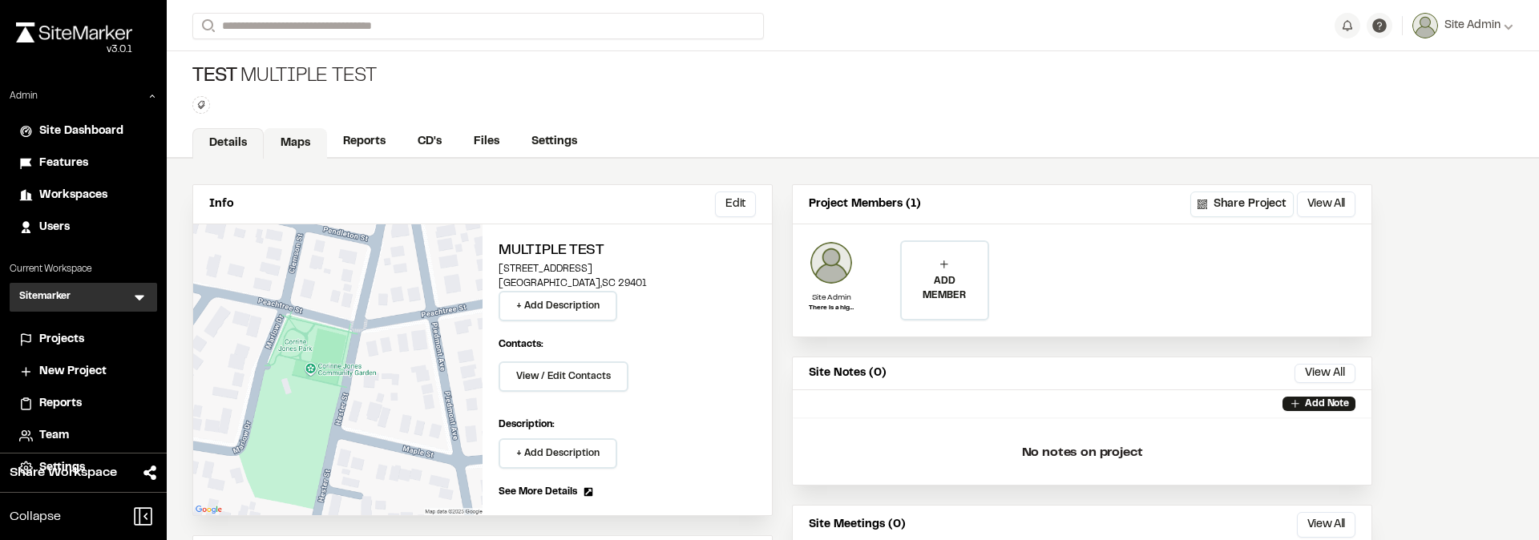
click at [287, 141] on link "Maps" at bounding box center [295, 143] width 63 height 30
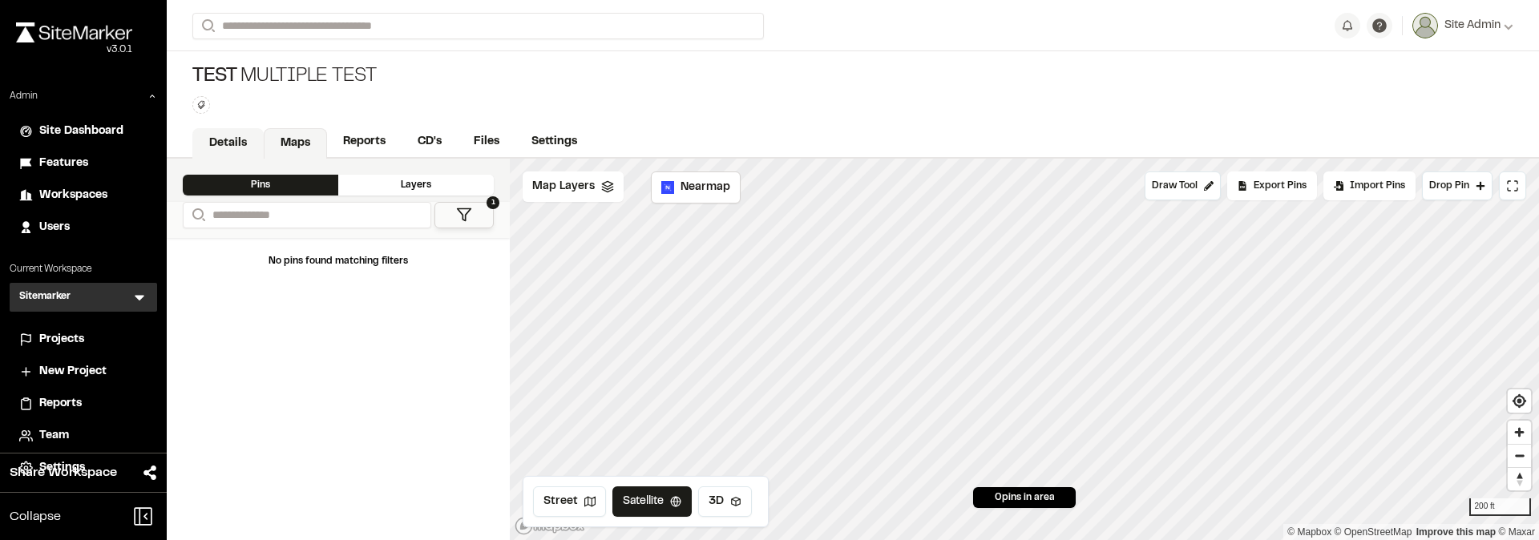
click at [229, 148] on link "Details" at bounding box center [227, 143] width 71 height 30
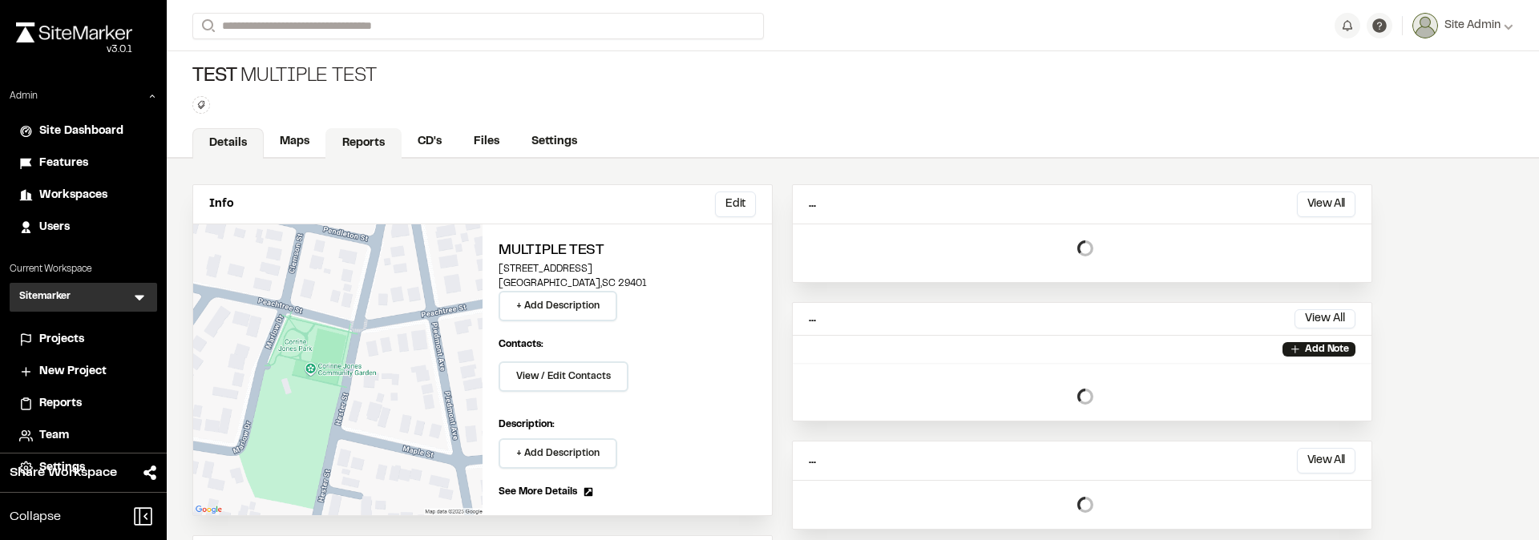
click at [342, 145] on link "Reports" at bounding box center [363, 143] width 76 height 30
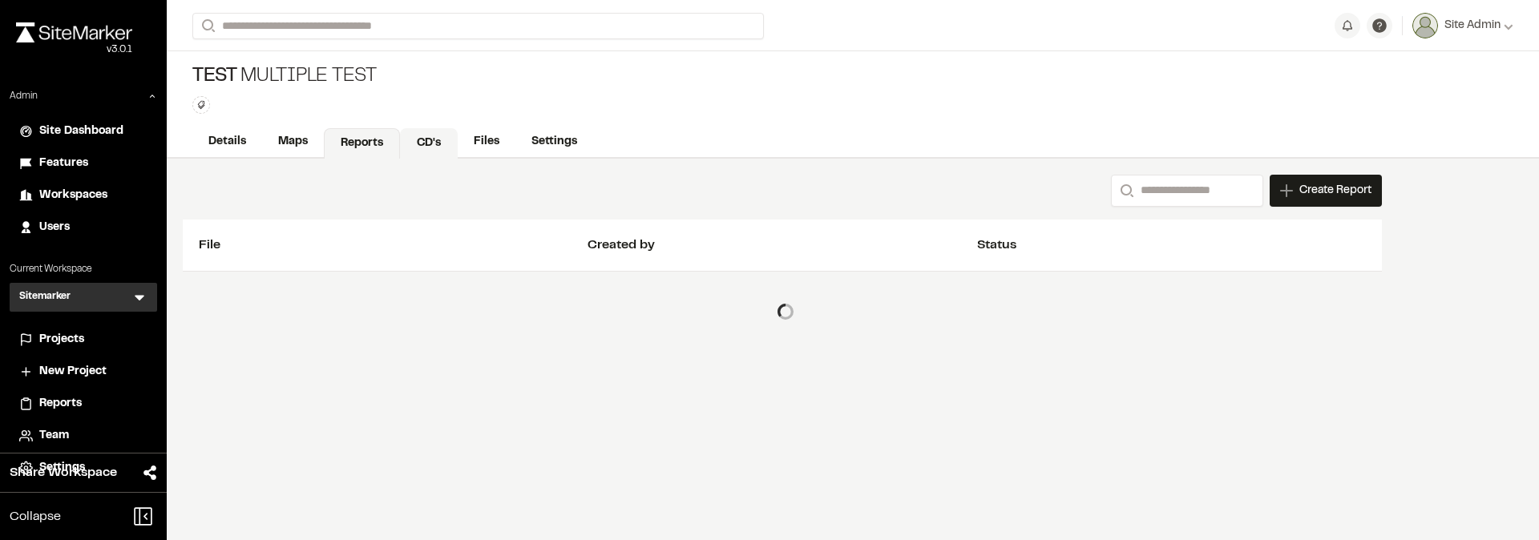
click at [432, 145] on link "CD's" at bounding box center [429, 143] width 58 height 30
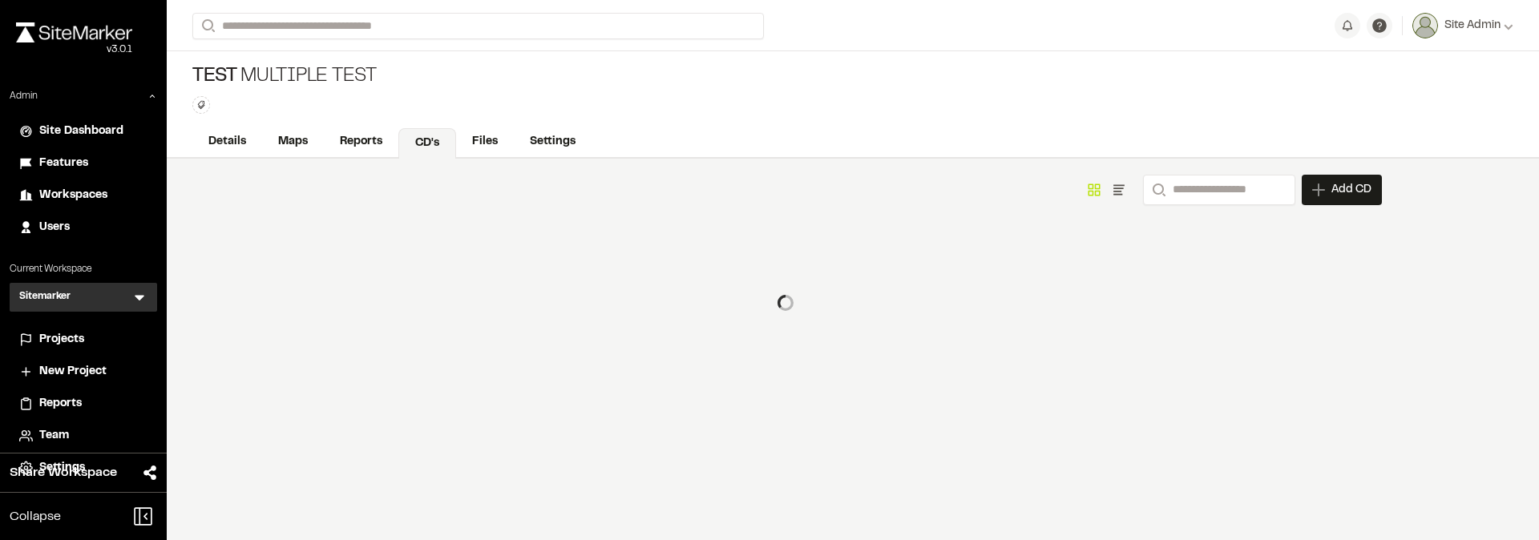
click at [63, 343] on span "Projects" at bounding box center [61, 340] width 45 height 18
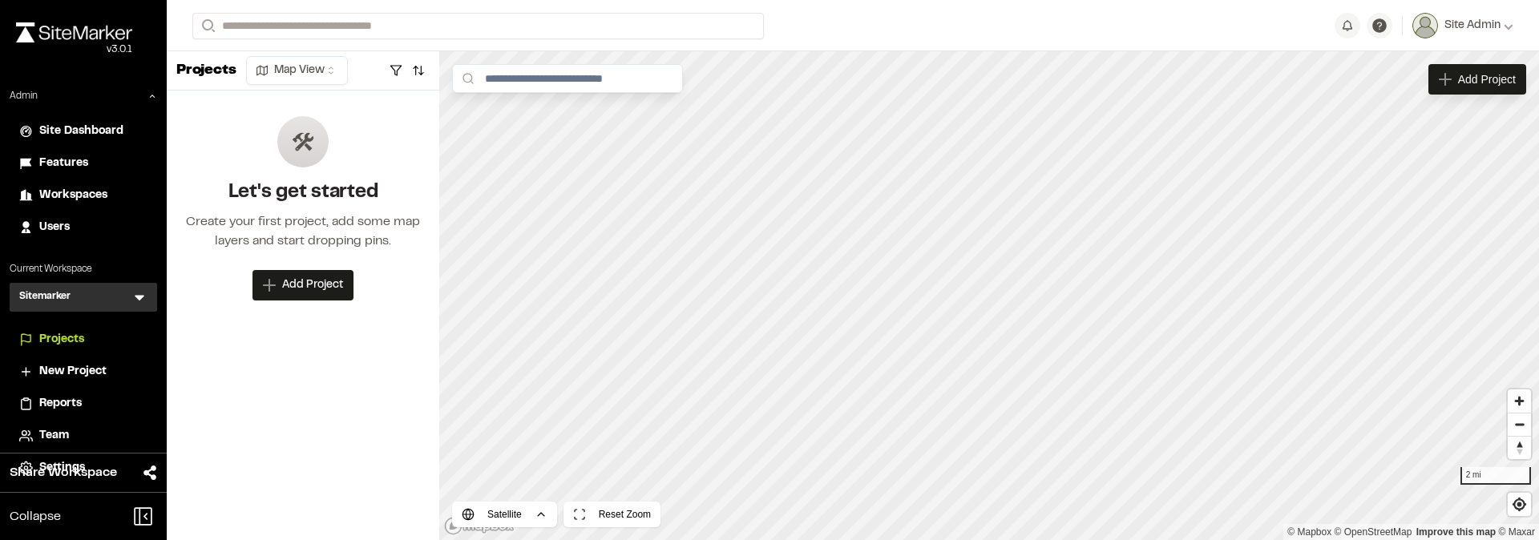
click at [70, 347] on span "Projects" at bounding box center [61, 340] width 45 height 18
click at [101, 373] on span "New Project" at bounding box center [72, 372] width 67 height 18
